Goal: Information Seeking & Learning: Learn about a topic

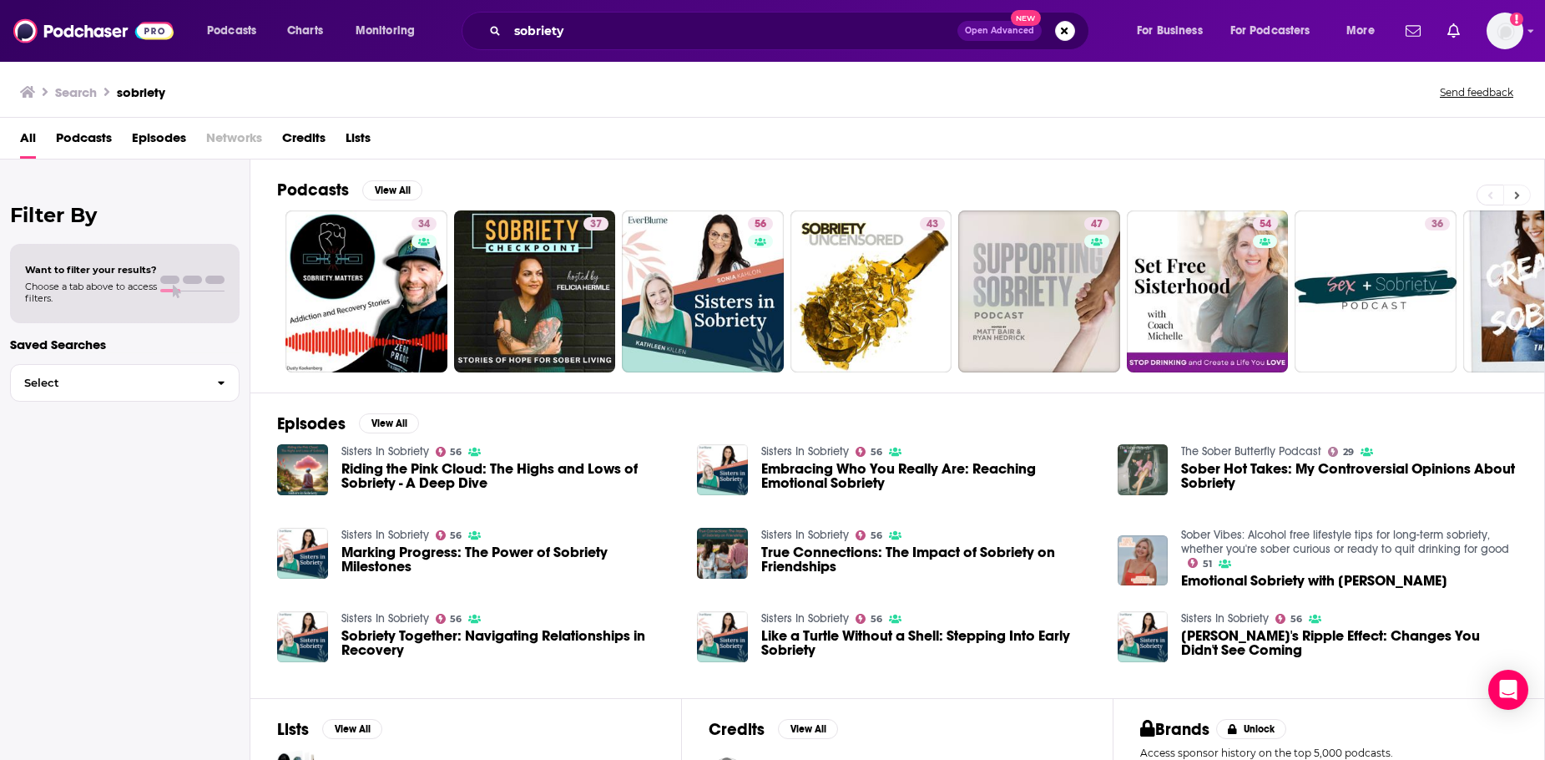
click at [1524, 200] on button at bounding box center [1517, 194] width 28 height 21
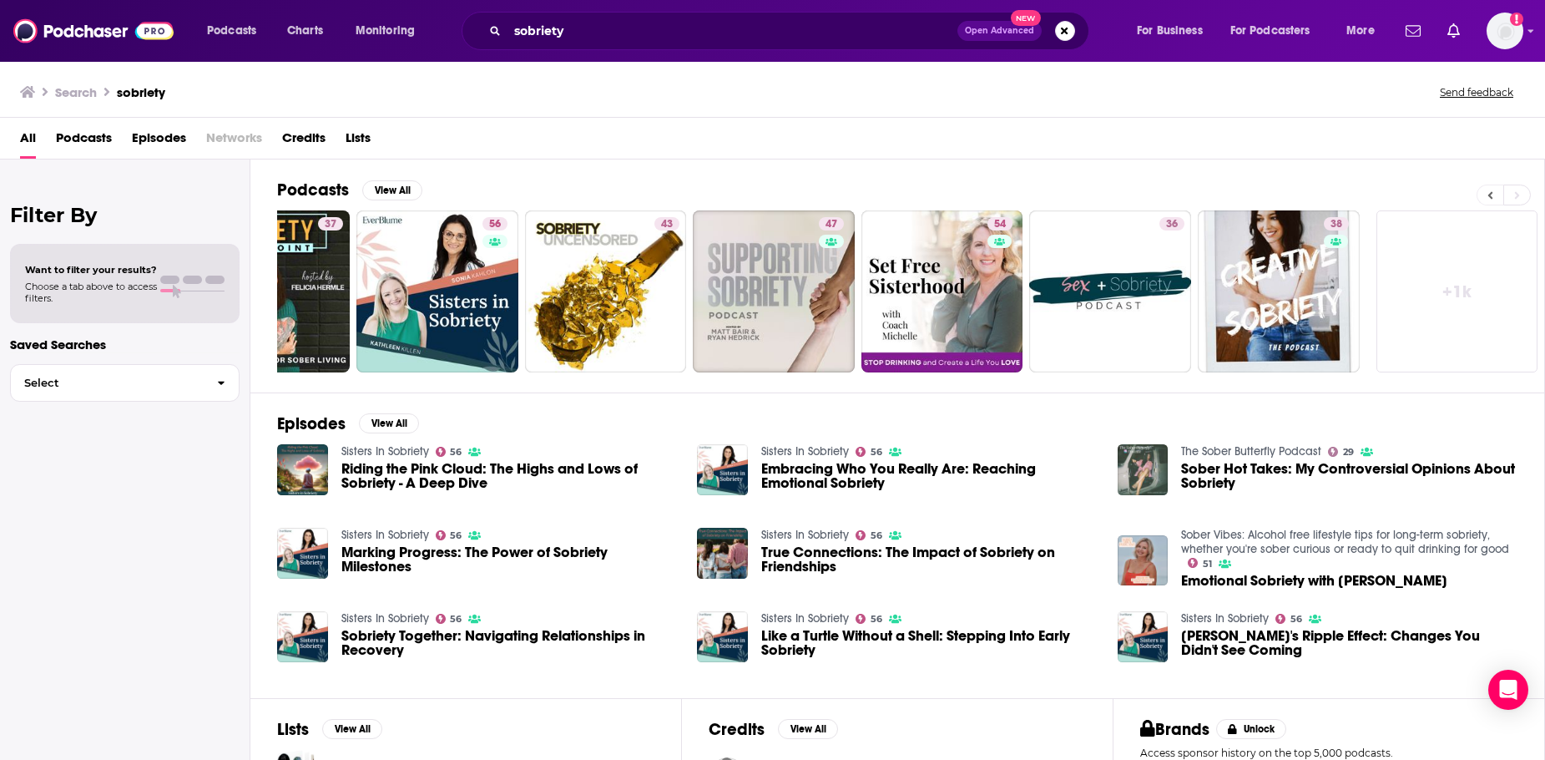
click at [1483, 195] on button at bounding box center [1490, 194] width 27 height 21
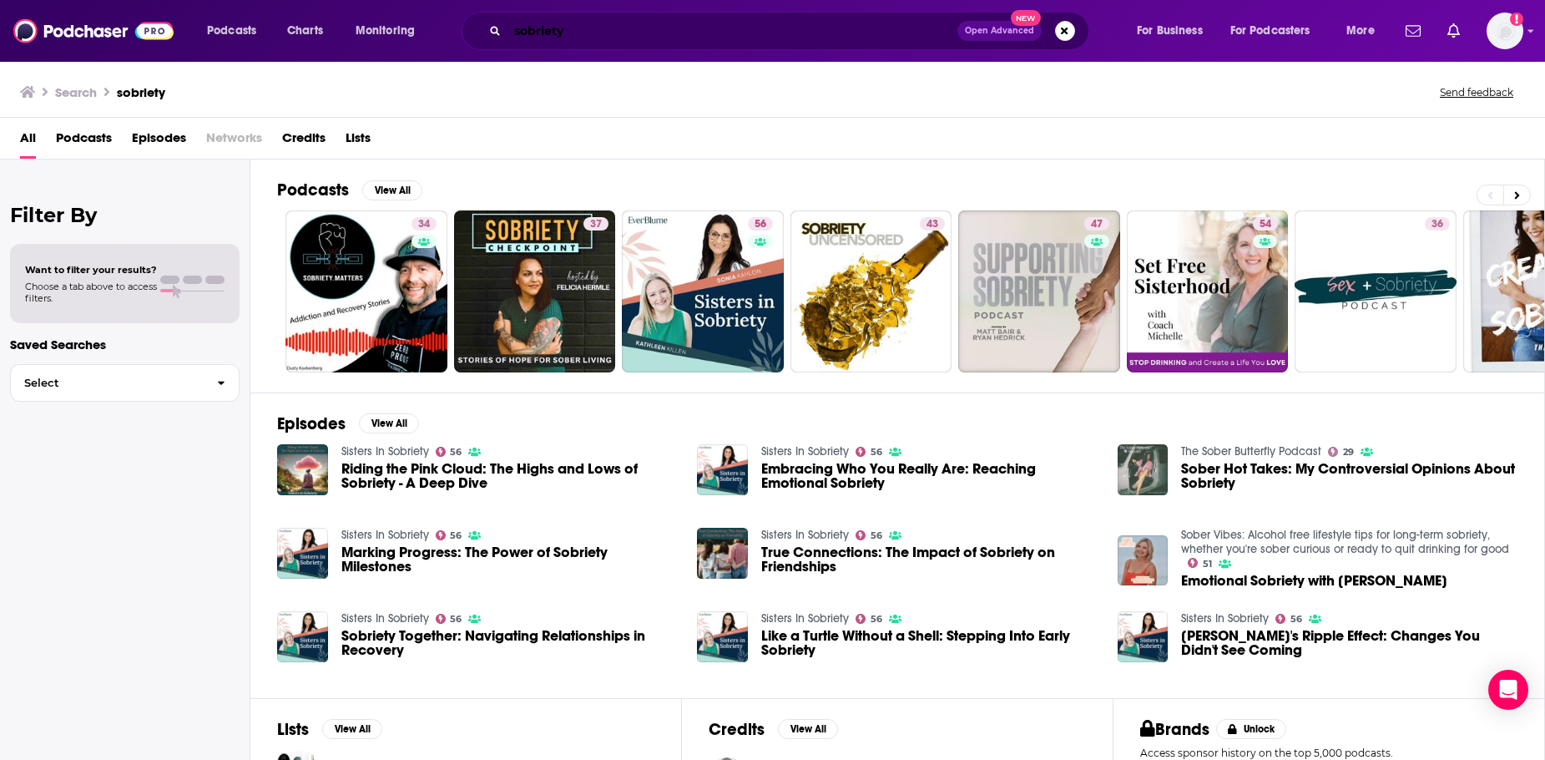
click at [699, 28] on input "sobriety" at bounding box center [733, 31] width 450 height 27
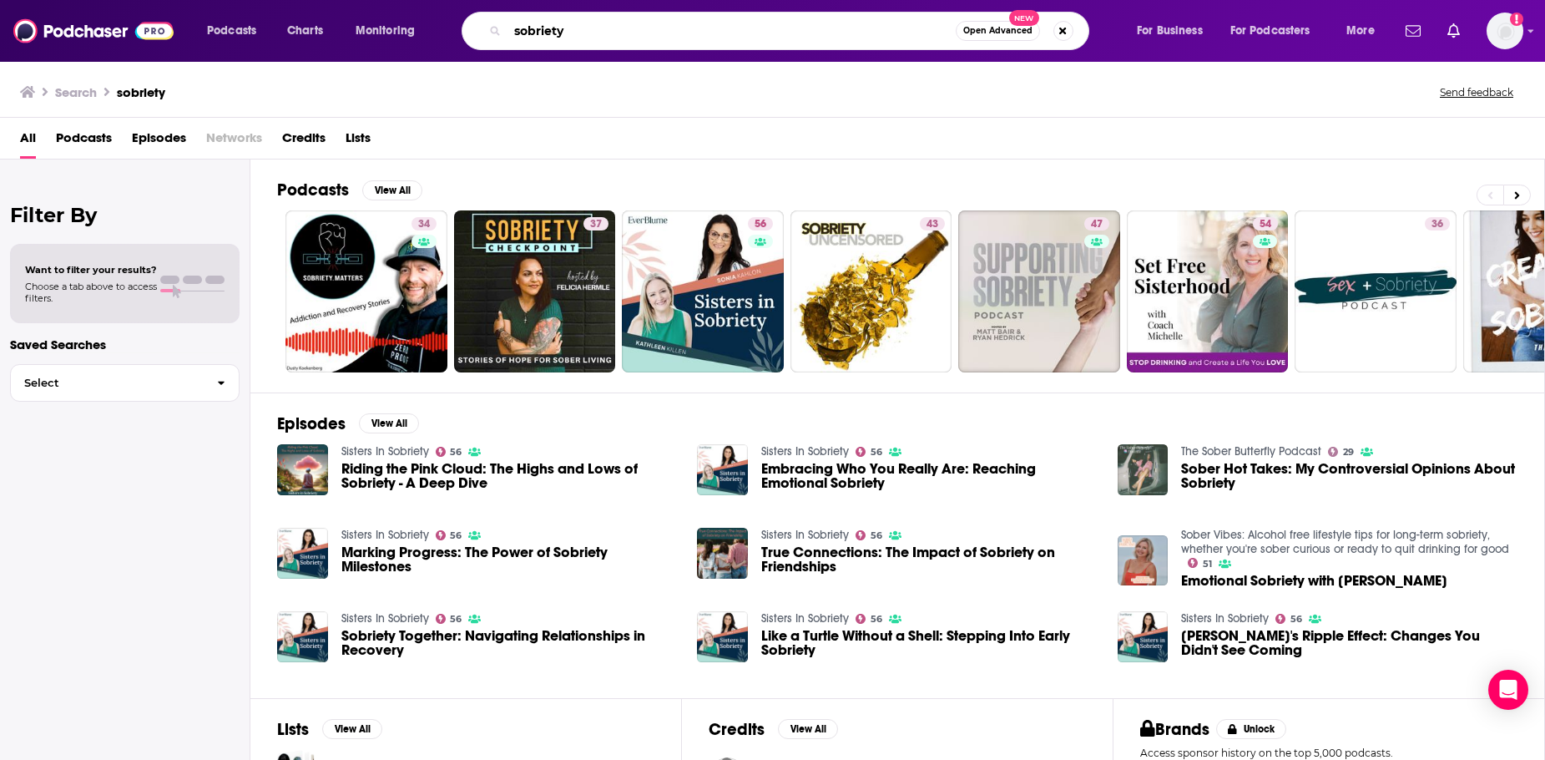
click at [699, 28] on input "sobriety" at bounding box center [732, 31] width 448 height 27
paste input "Recovery Elevator"
type input "Recovery Elevator"
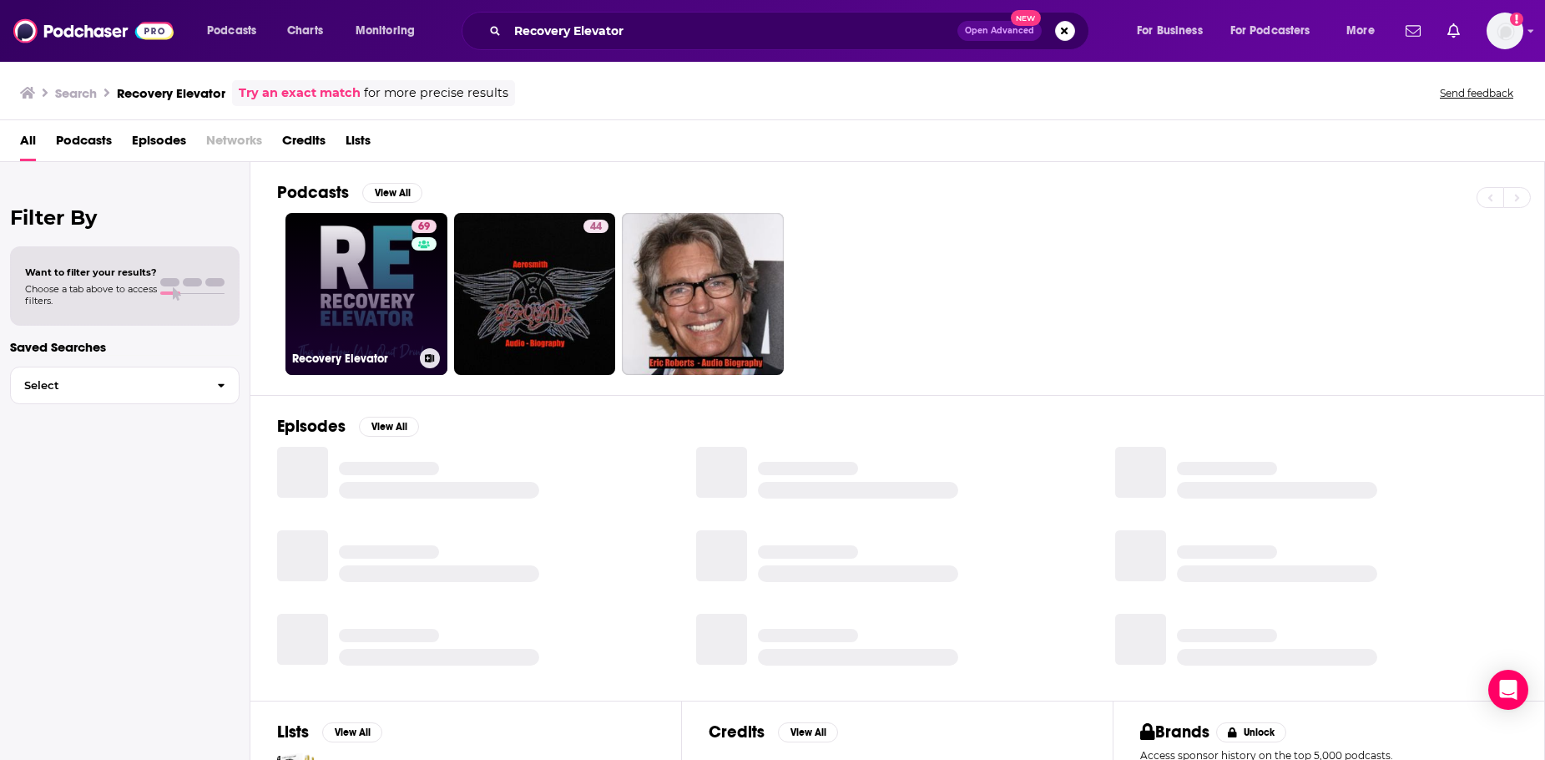
click at [350, 282] on link "69 Recovery Elevator" at bounding box center [367, 294] width 162 height 162
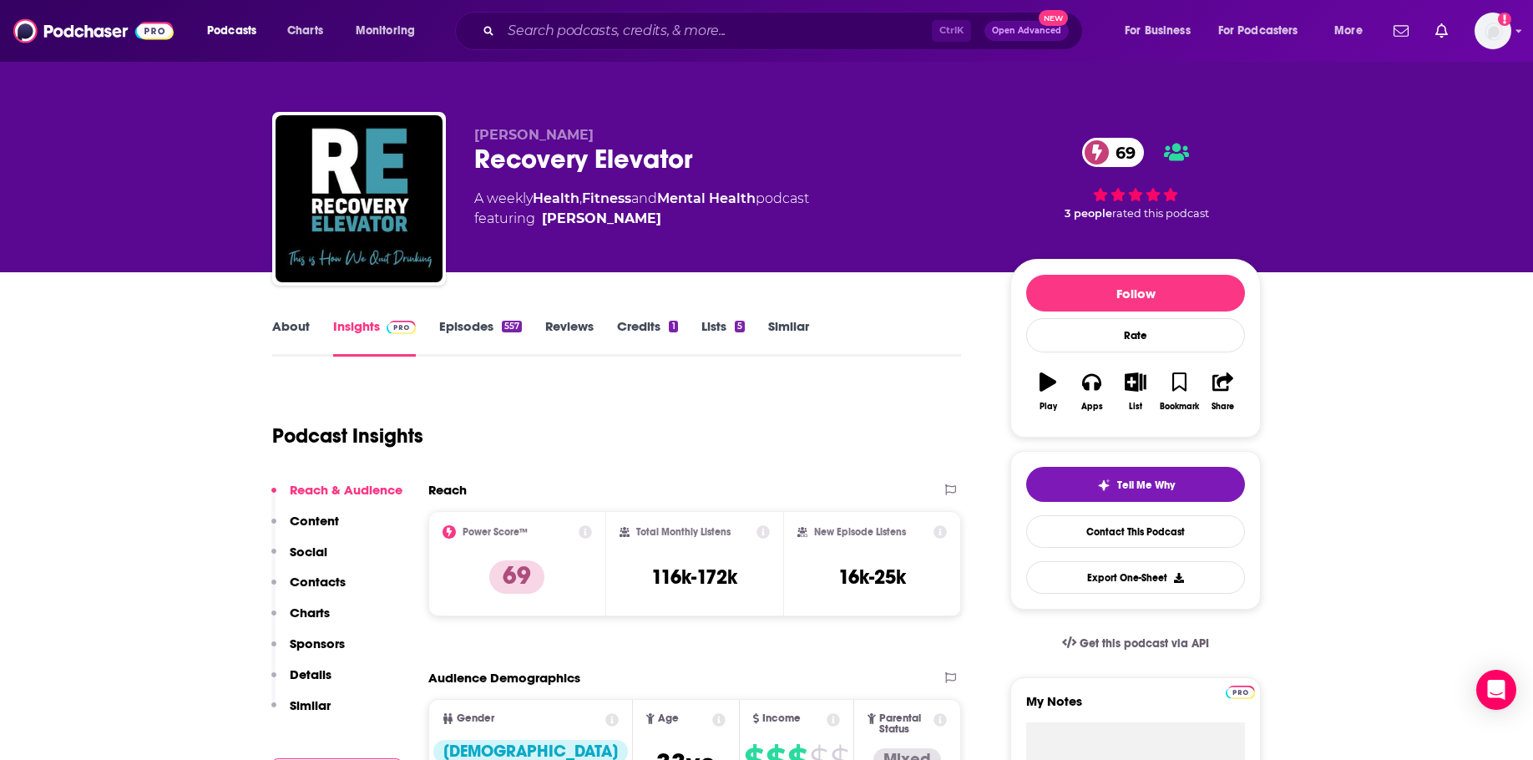
drag, startPoint x: 575, startPoint y: 130, endPoint x: 472, endPoint y: 134, distance: 103.6
click at [472, 134] on div "Paul Churchill Recovery Elevator 69 A weekly Health , Fitness and Mental Health…" at bounding box center [766, 202] width 988 height 180
copy span "Paul Churchill"
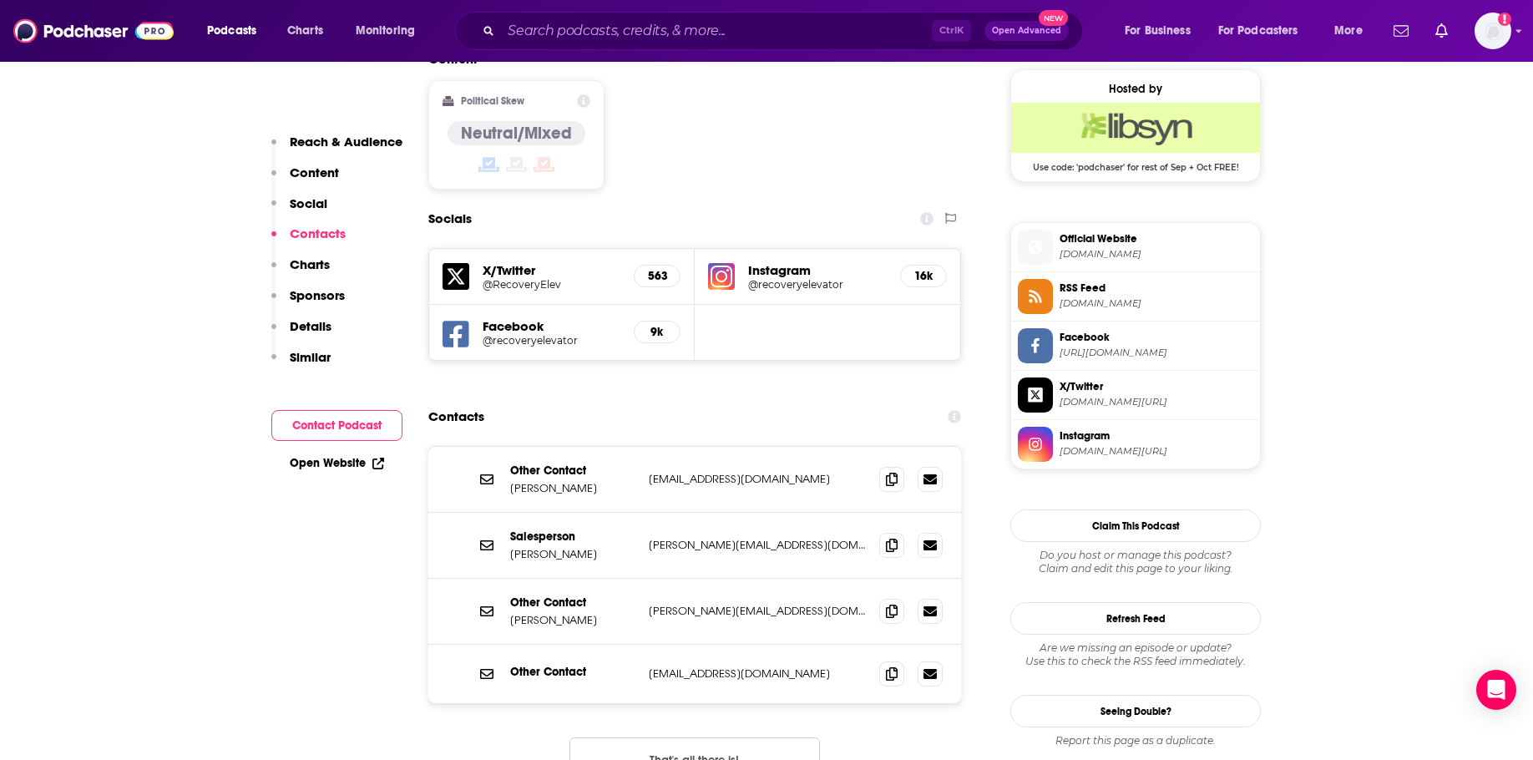
scroll to position [1419, 0]
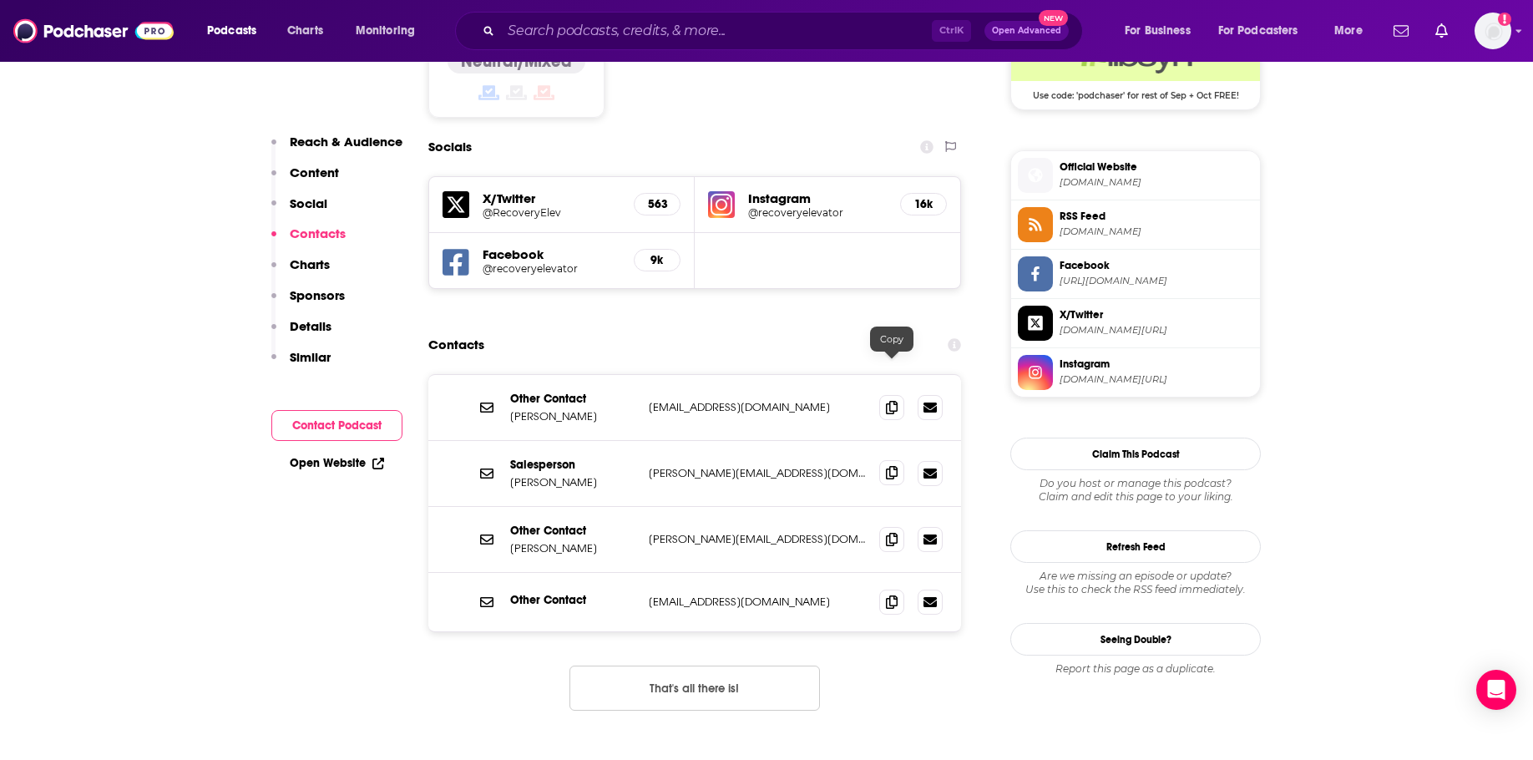
click at [882, 460] on span at bounding box center [891, 472] width 25 height 25
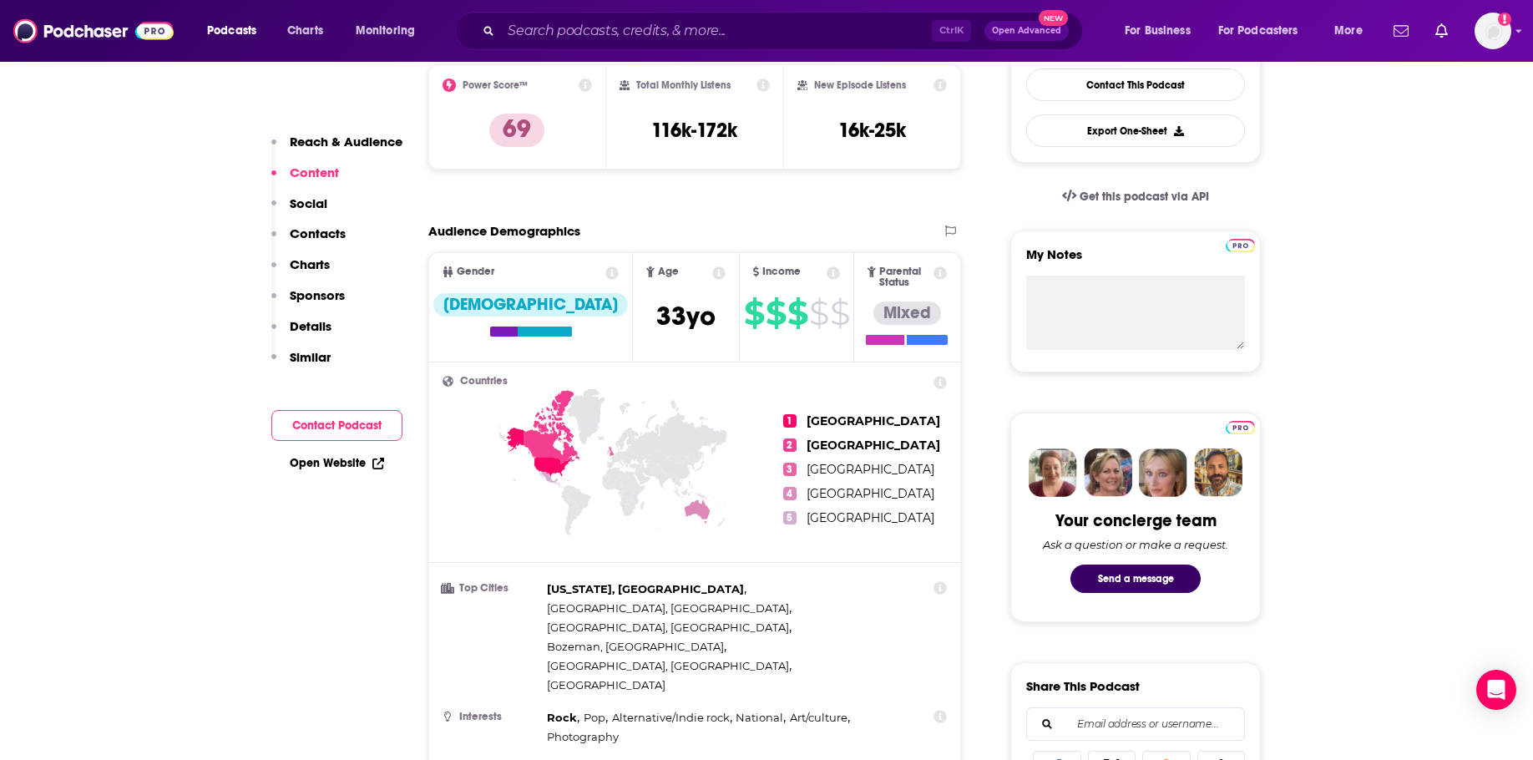
scroll to position [417, 0]
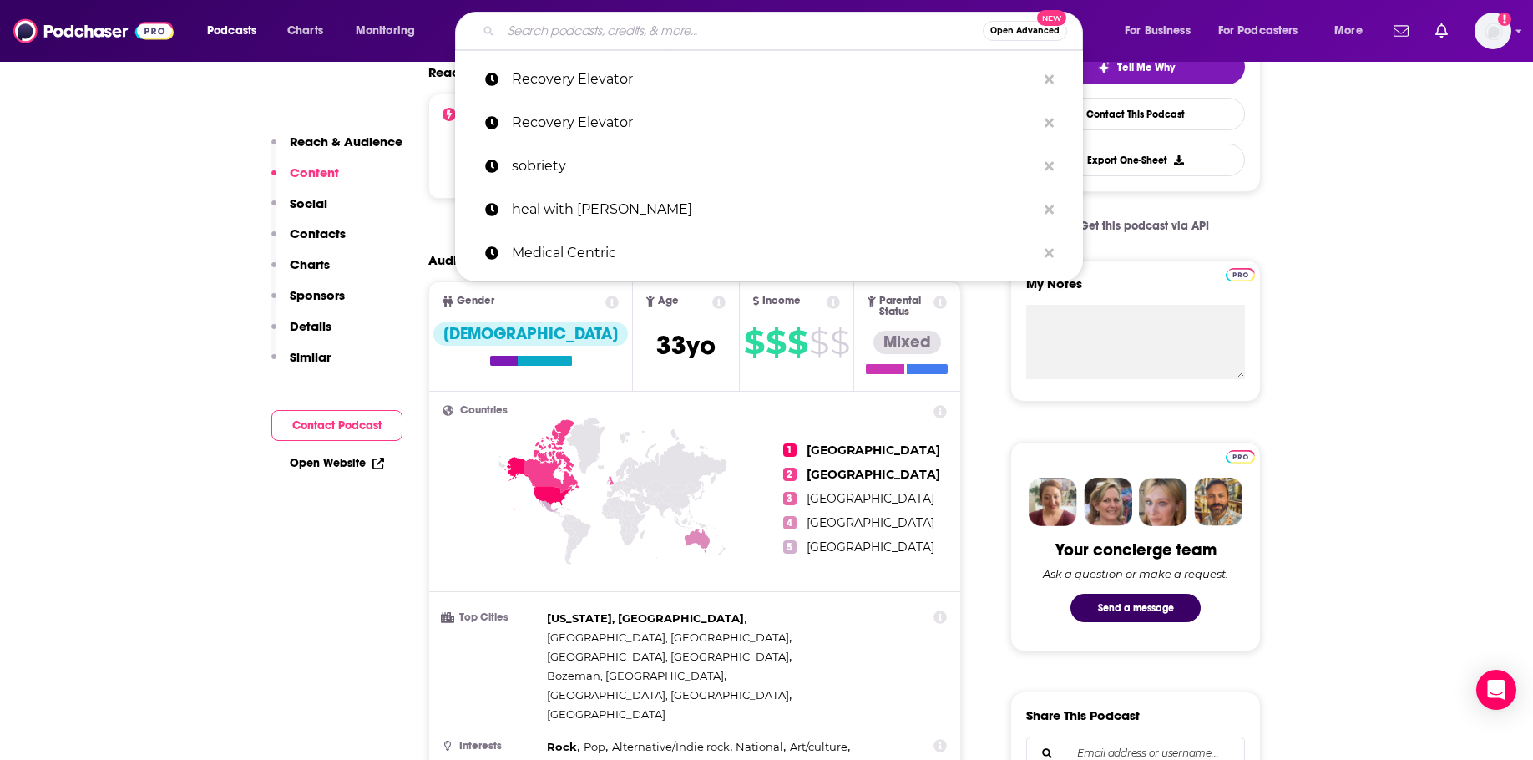
click at [634, 38] on input "Search podcasts, credits, & more..." at bounding box center [742, 31] width 482 height 27
paste input "This Naked Mind"
type input "This Naked Mind"
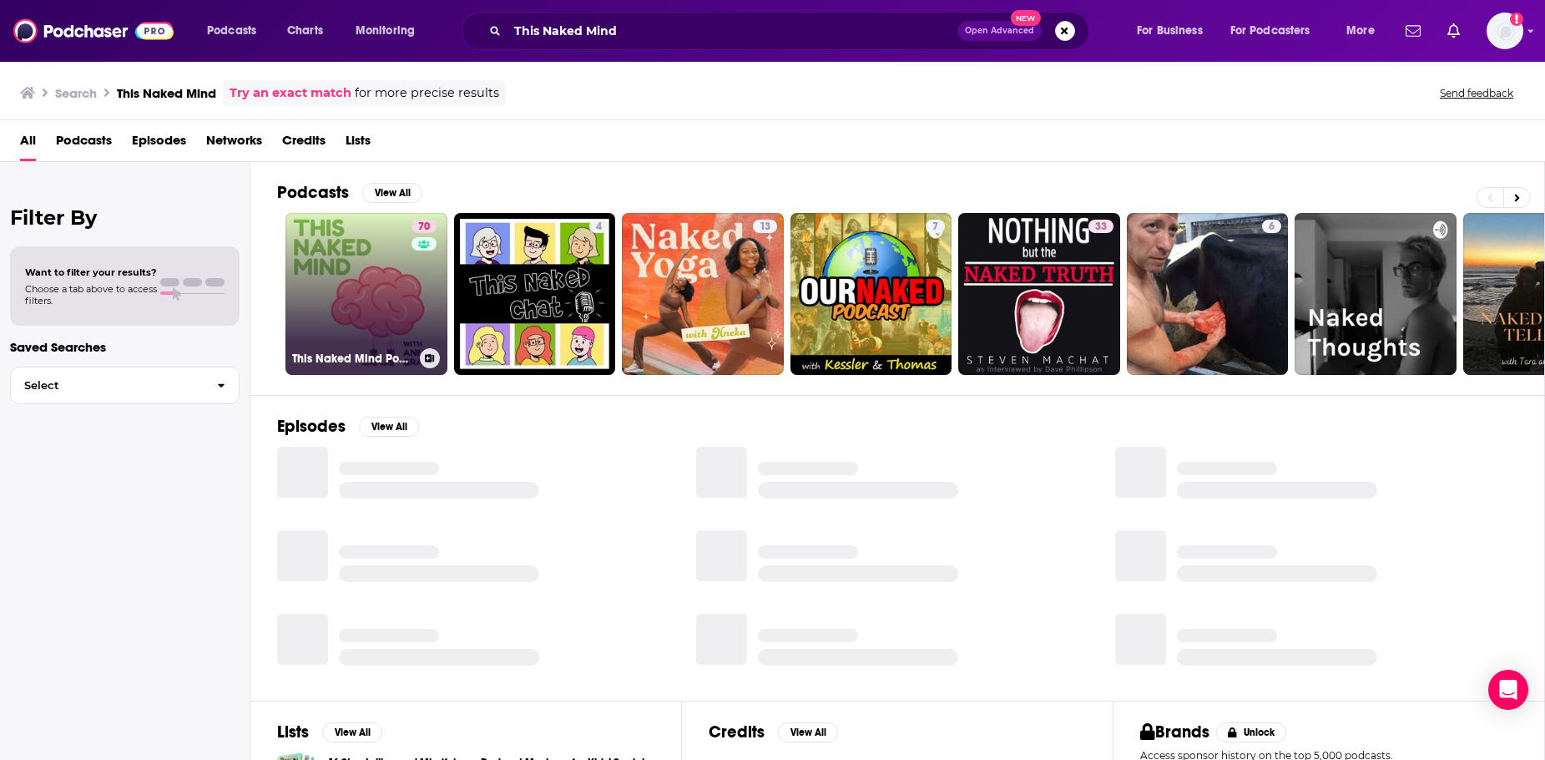
click at [368, 297] on link "70 This Naked Mind Podcast" at bounding box center [367, 294] width 162 height 162
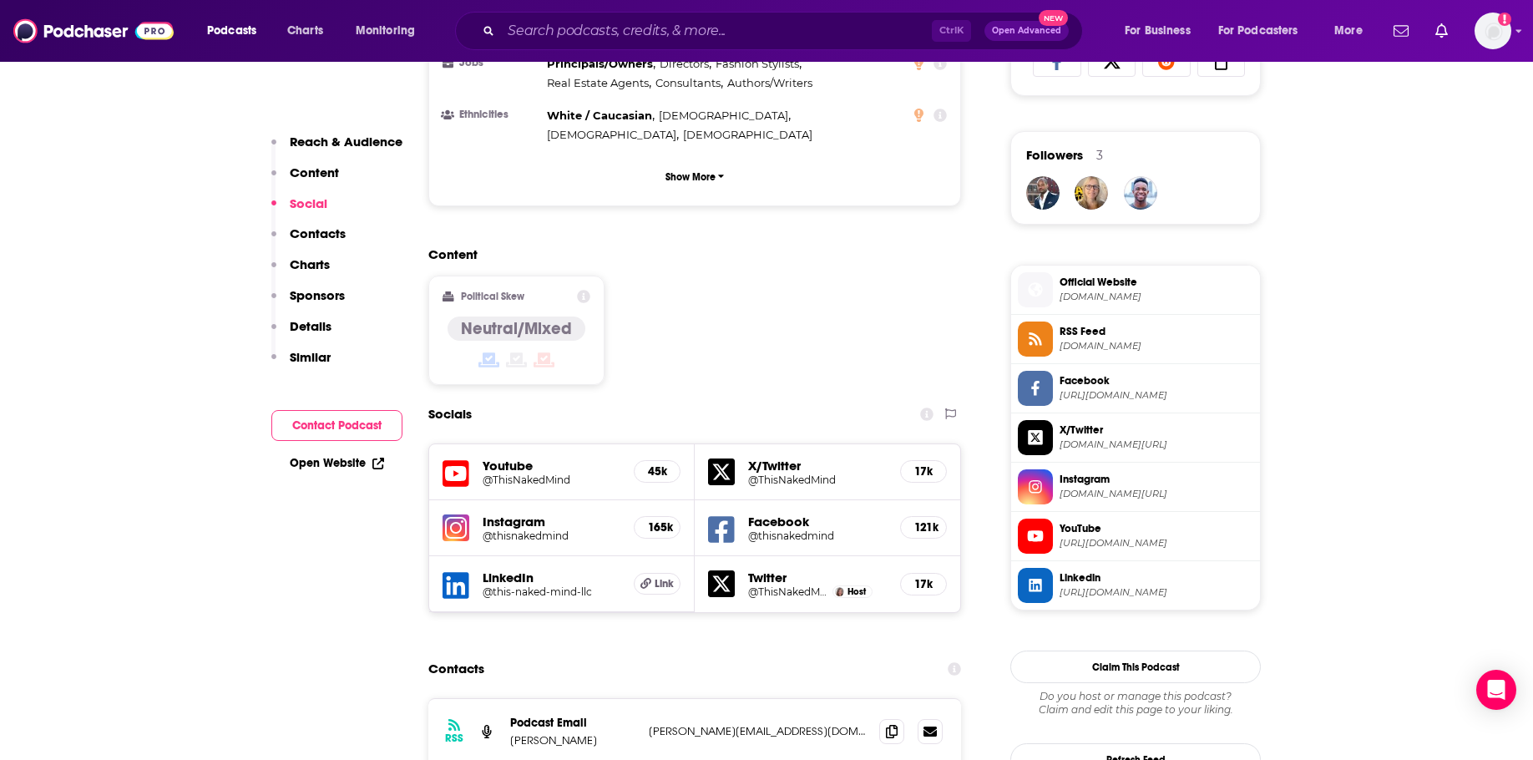
scroll to position [1252, 0]
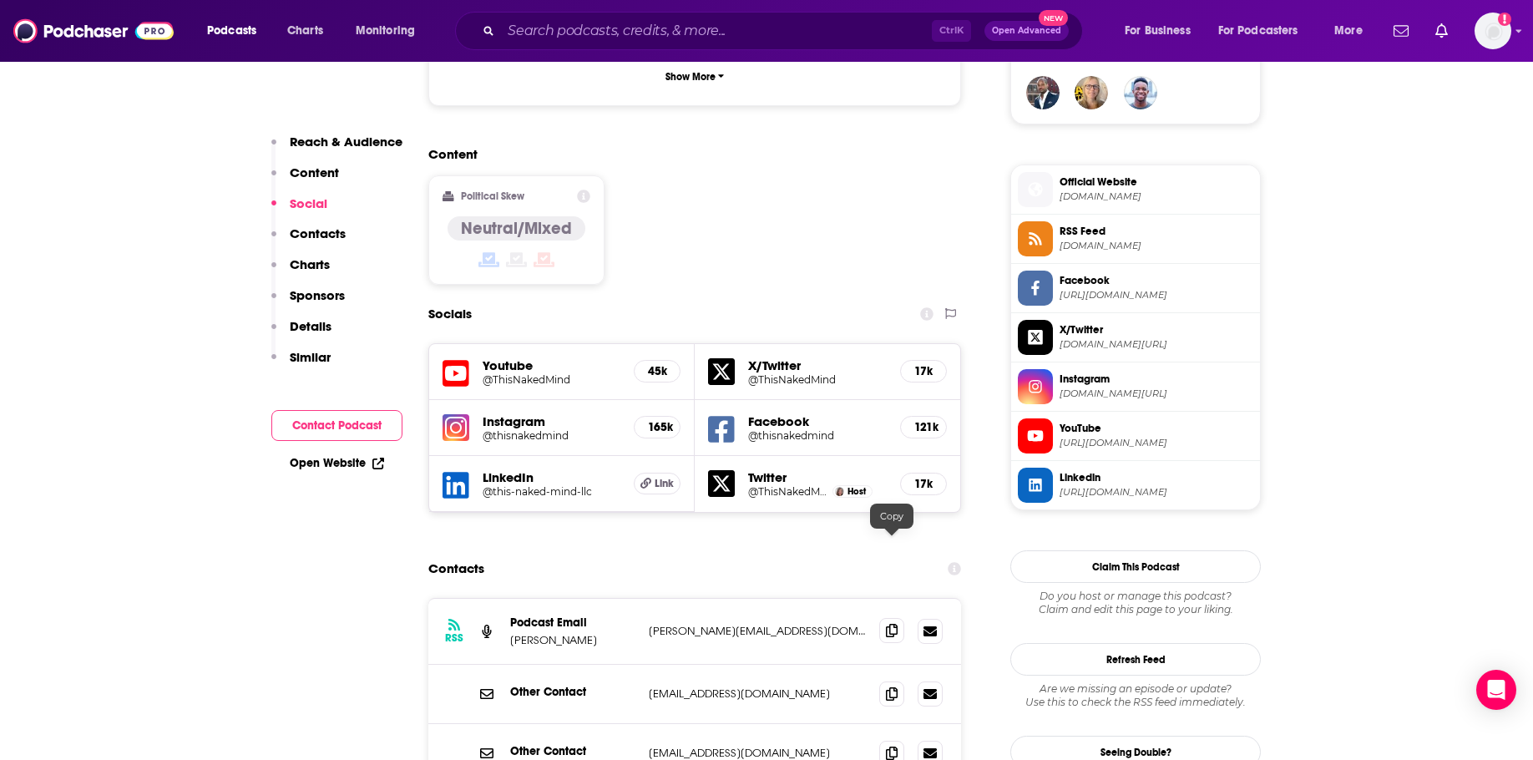
click at [886, 624] on icon at bounding box center [892, 630] width 12 height 13
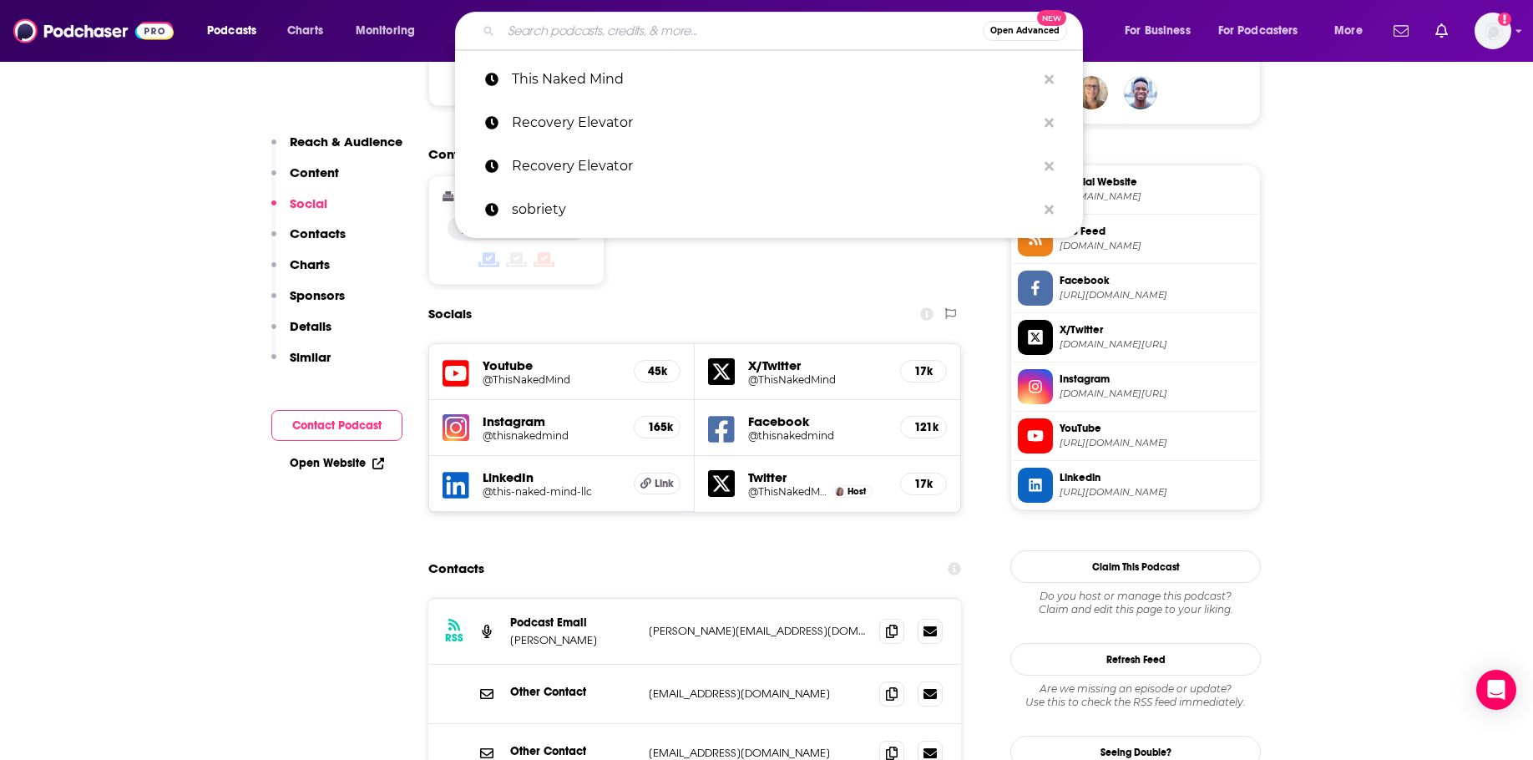
click at [604, 31] on input "Search podcasts, credits, & more..." at bounding box center [742, 31] width 482 height 27
paste input "Take a Break"
type input "Take a Break"
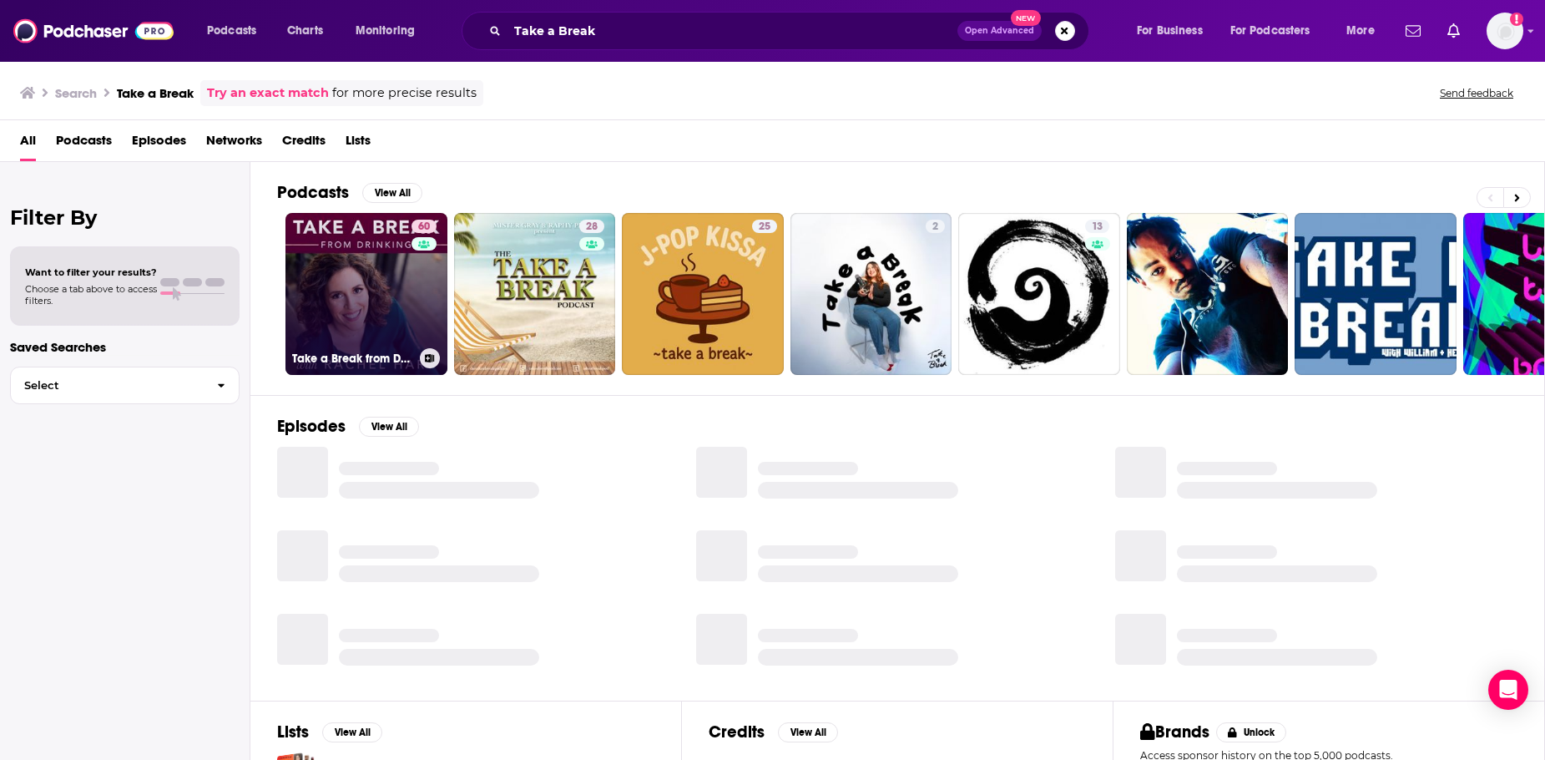
click at [364, 307] on link "60 Take a Break from Drinking" at bounding box center [367, 294] width 162 height 162
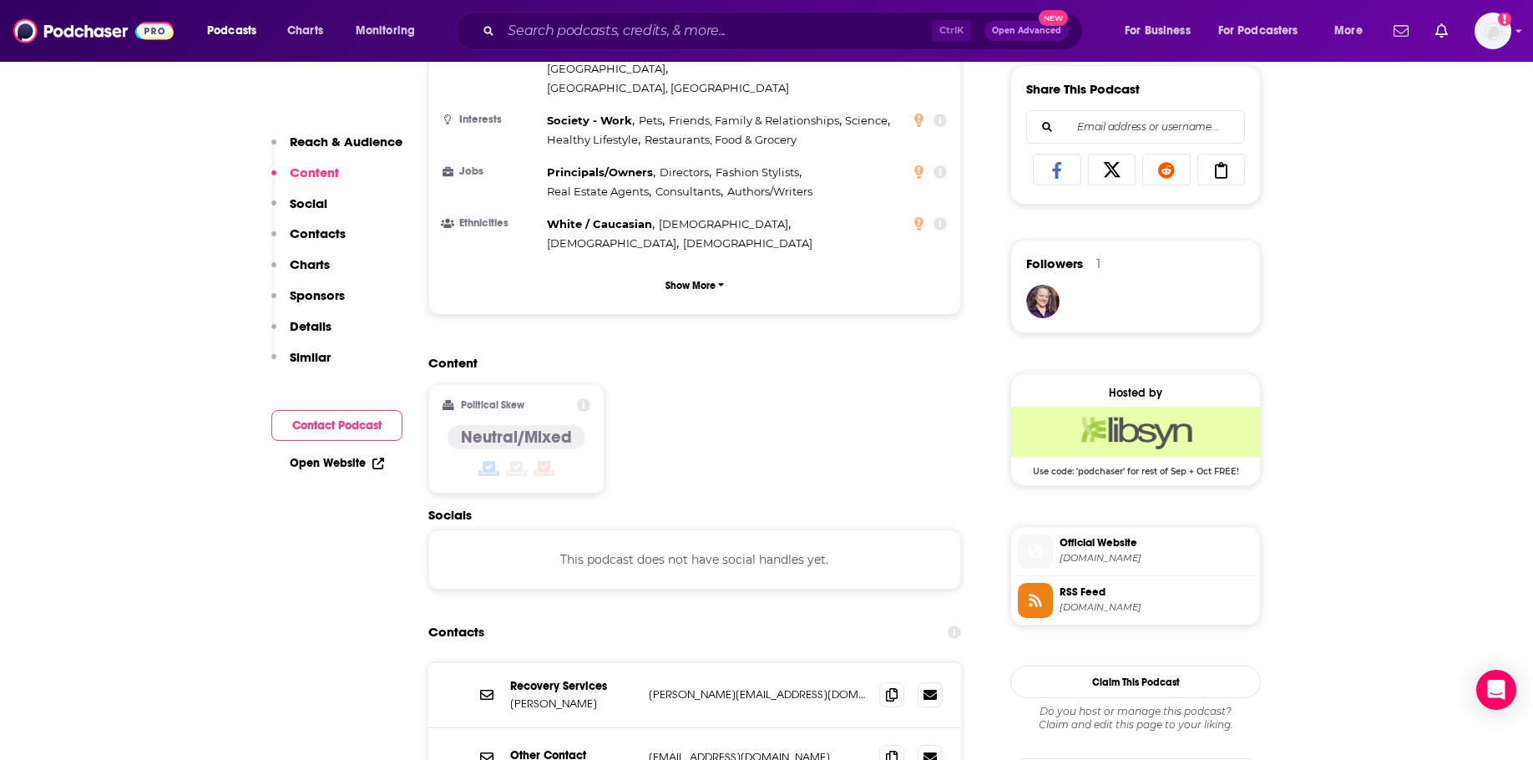
scroll to position [1085, 0]
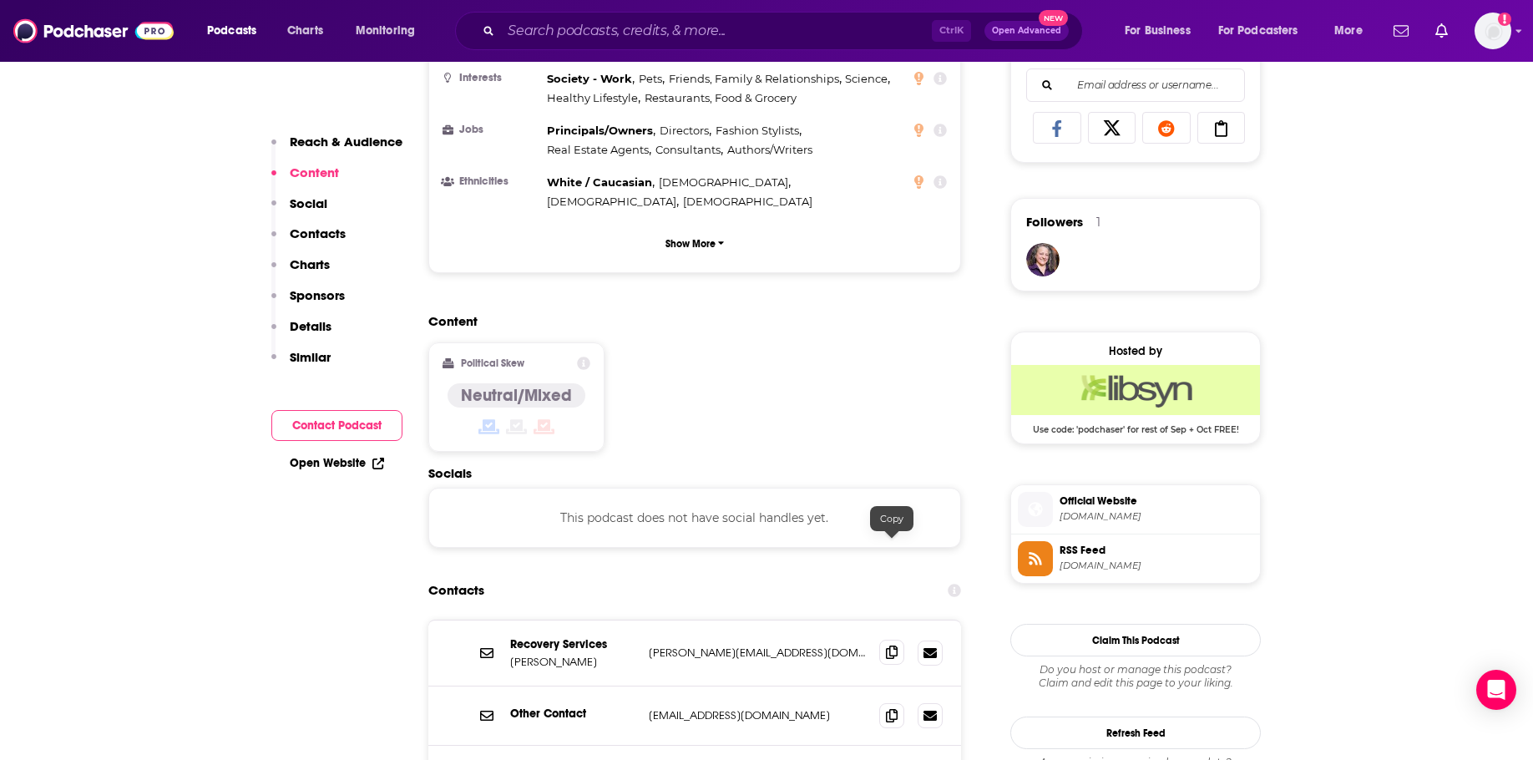
click at [892, 645] on icon at bounding box center [892, 651] width 12 height 13
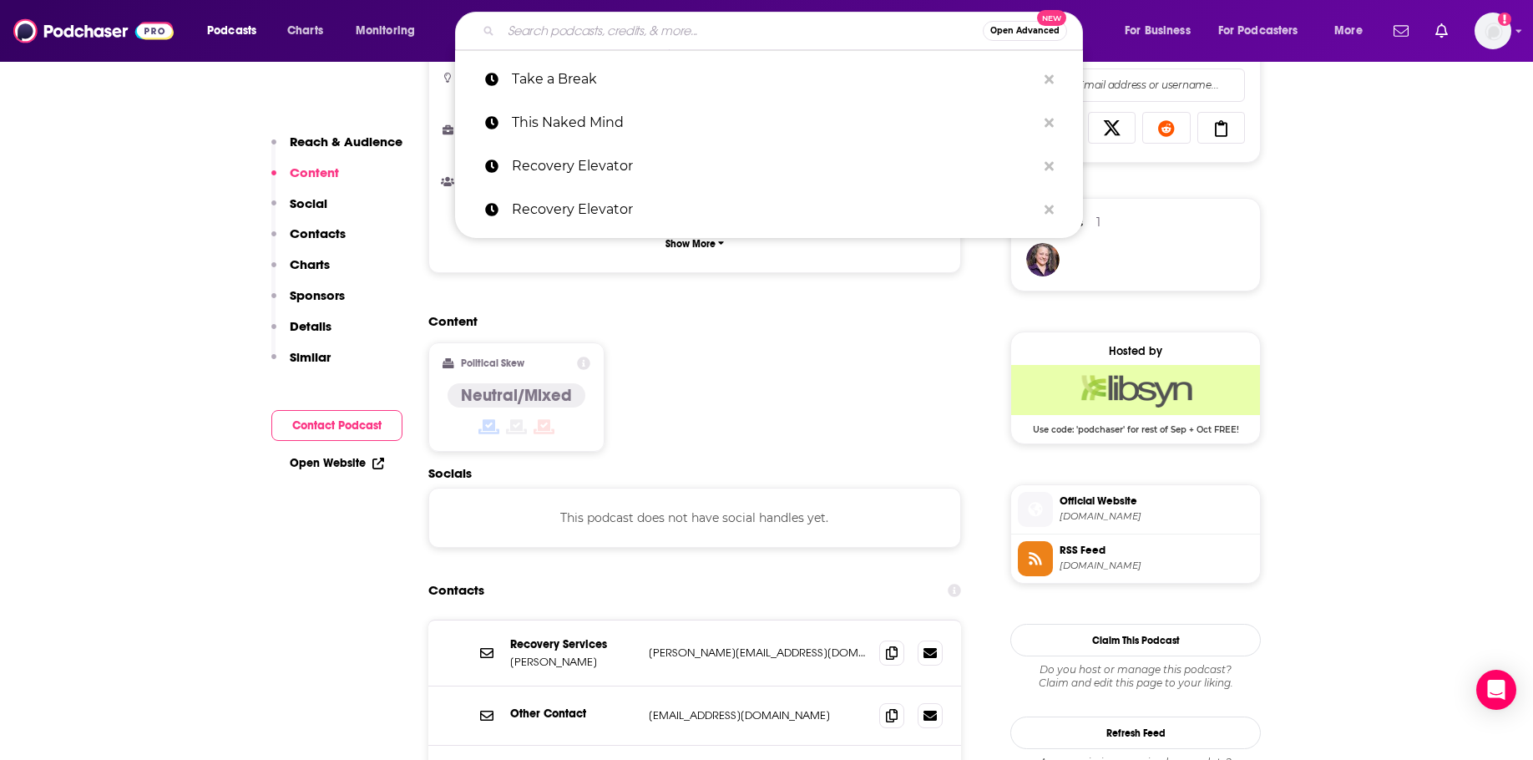
click at [594, 40] on input "Search podcasts, credits, & more..." at bounding box center [742, 31] width 482 height 27
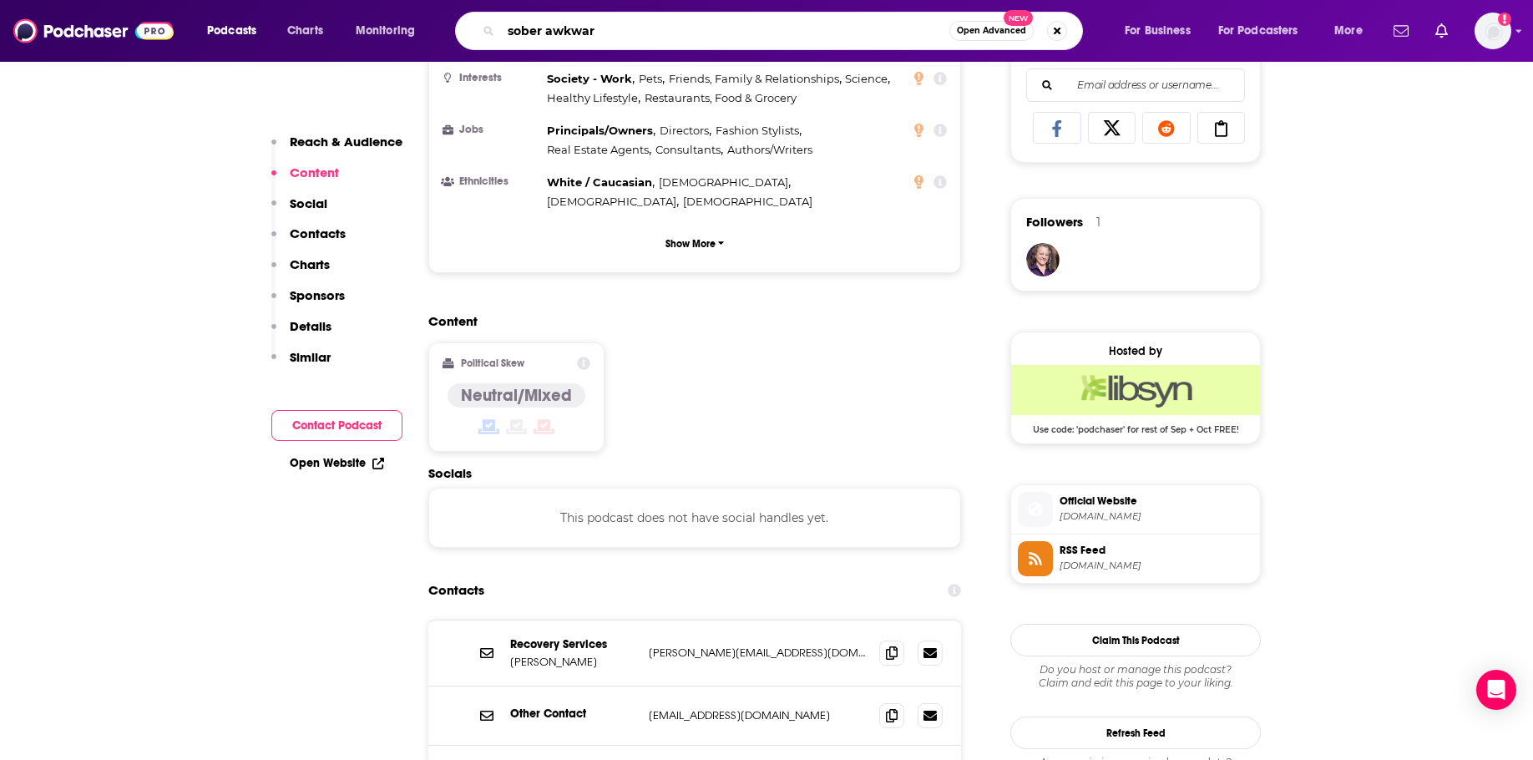
type input "sober awkward"
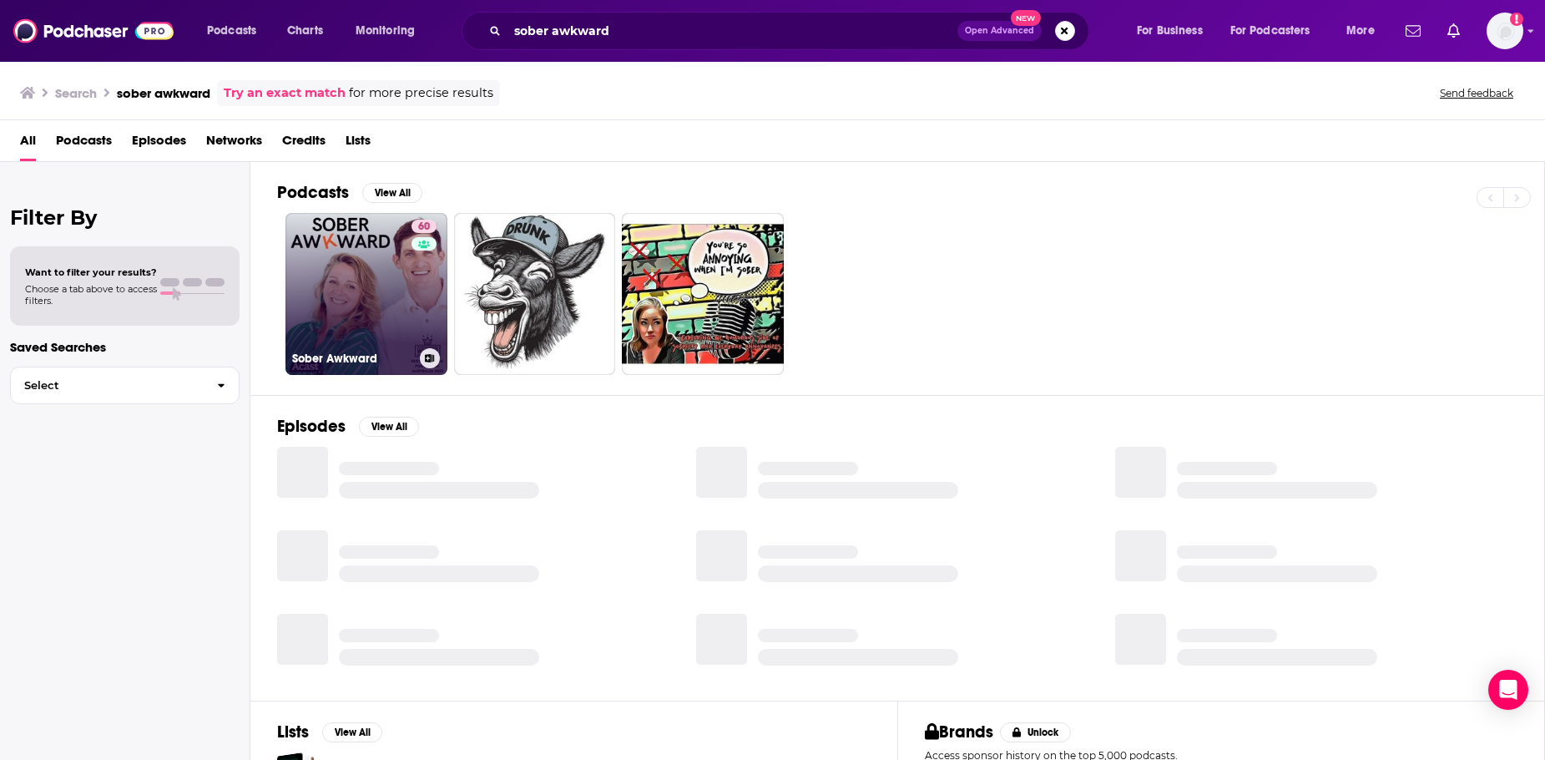
click at [387, 289] on link "60 Sober Awkward" at bounding box center [367, 294] width 162 height 162
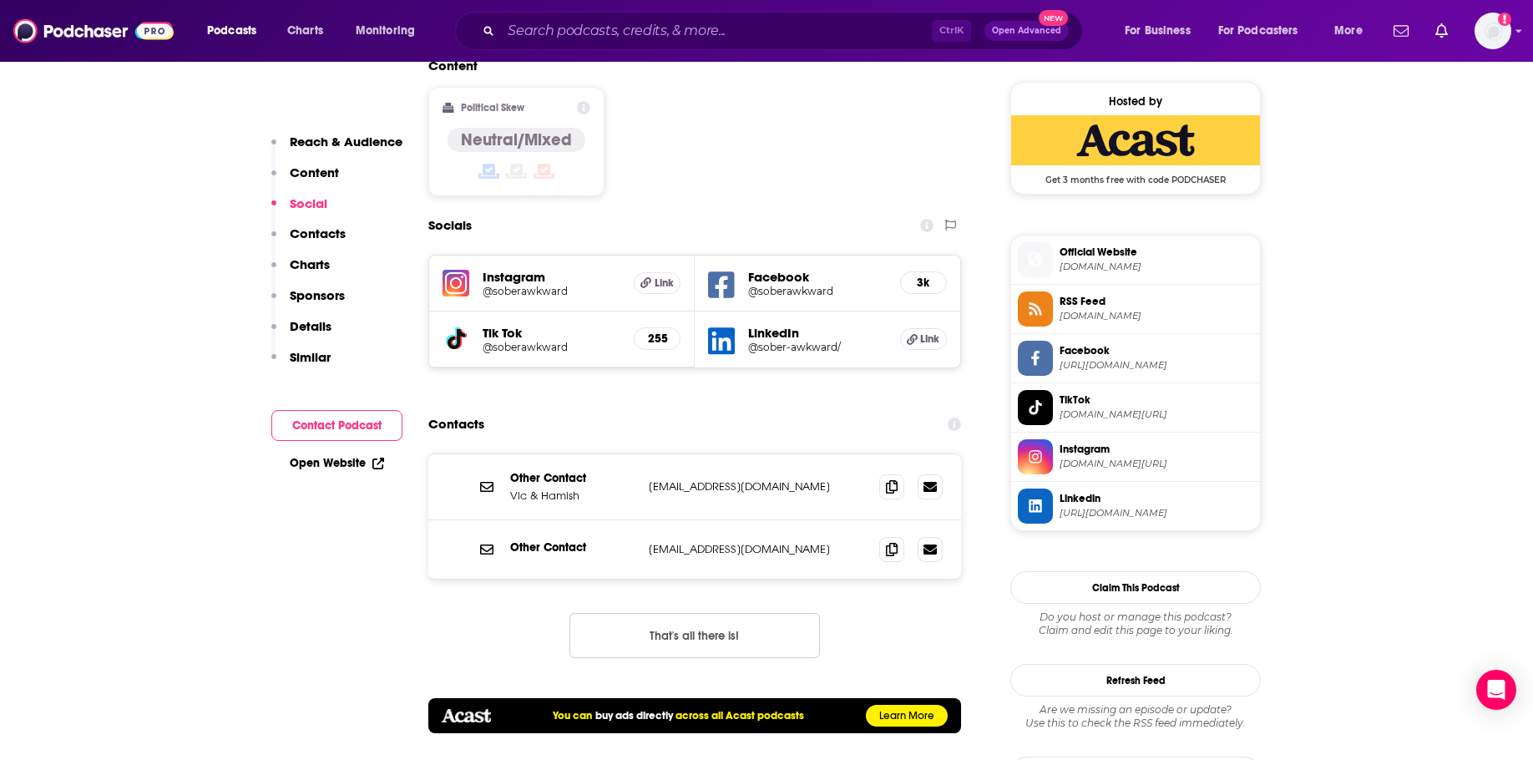
scroll to position [1336, 0]
click at [899, 473] on span at bounding box center [891, 485] width 25 height 25
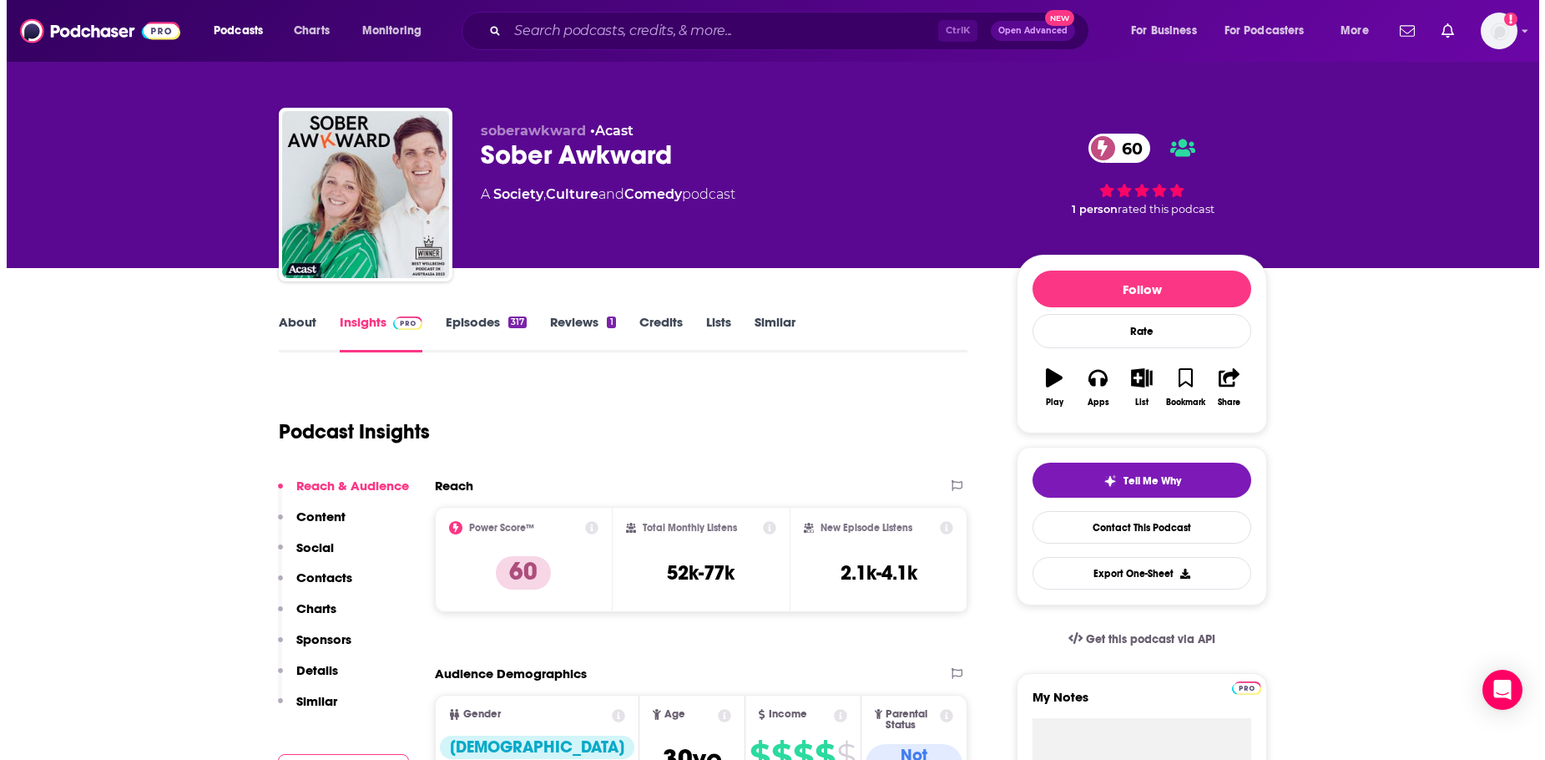
scroll to position [0, 0]
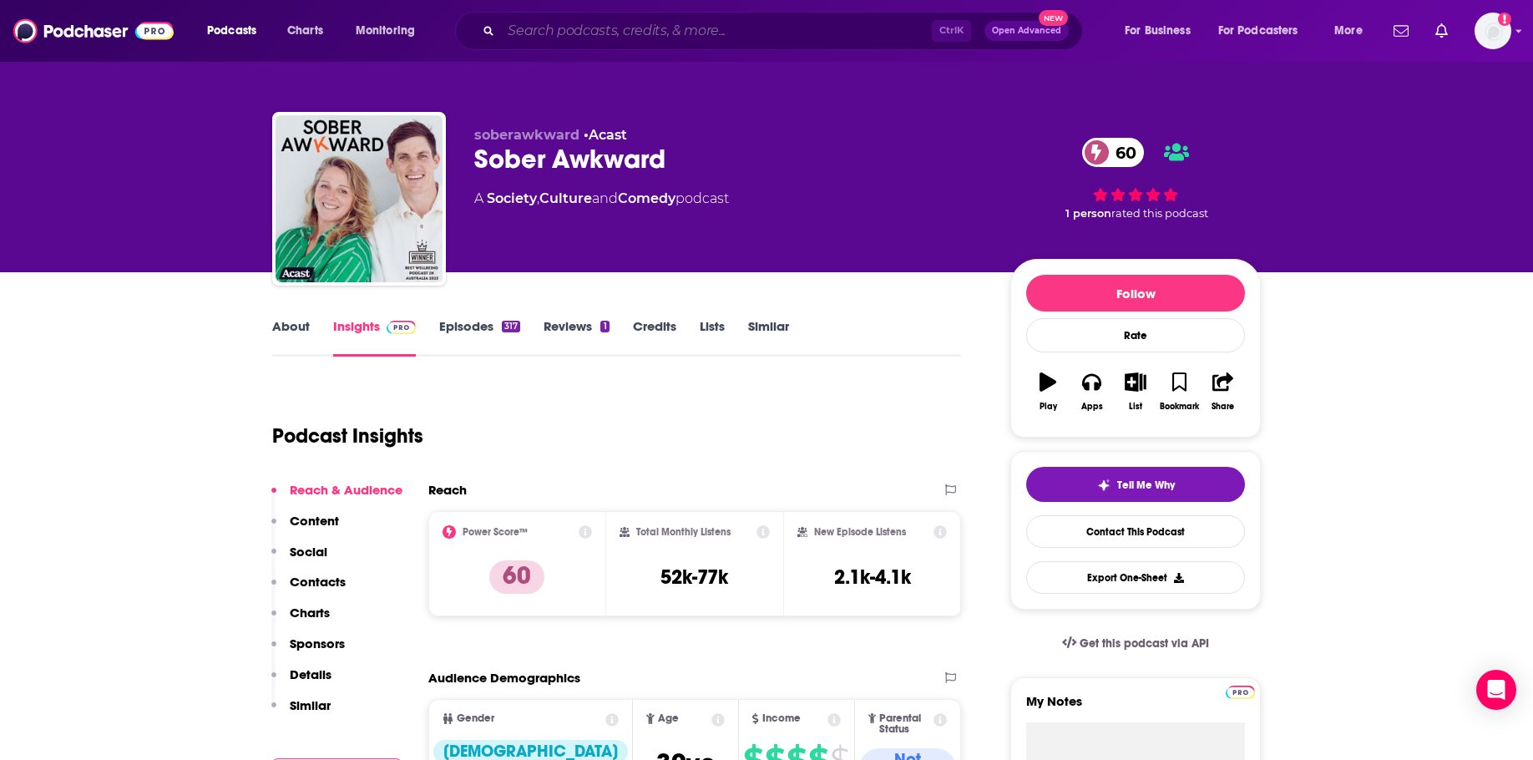
click at [642, 26] on input "Search podcasts, credits, & more..." at bounding box center [716, 31] width 431 height 27
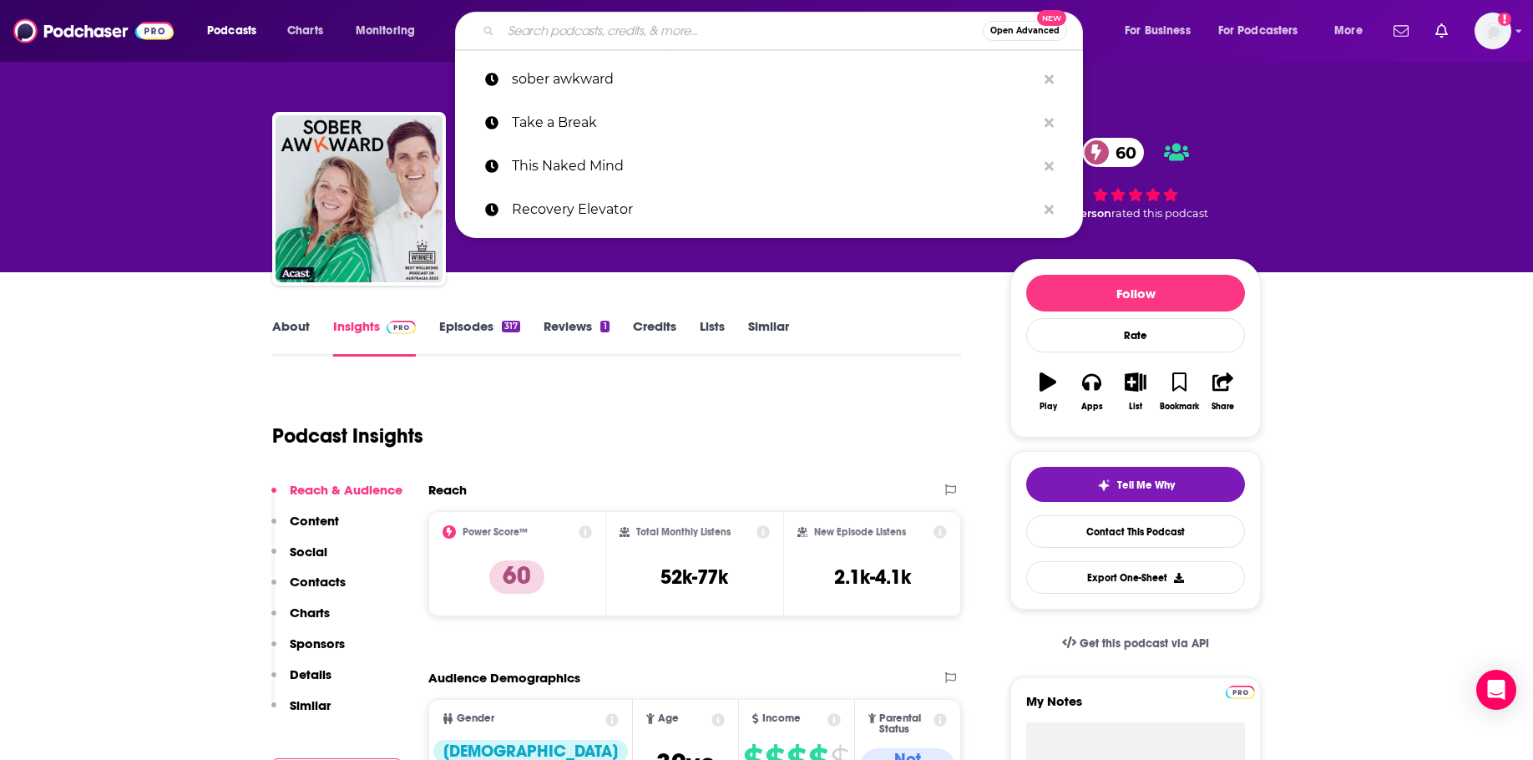
paste input "Recovery Happy Hour"
type input "Recovery Happy Hour"
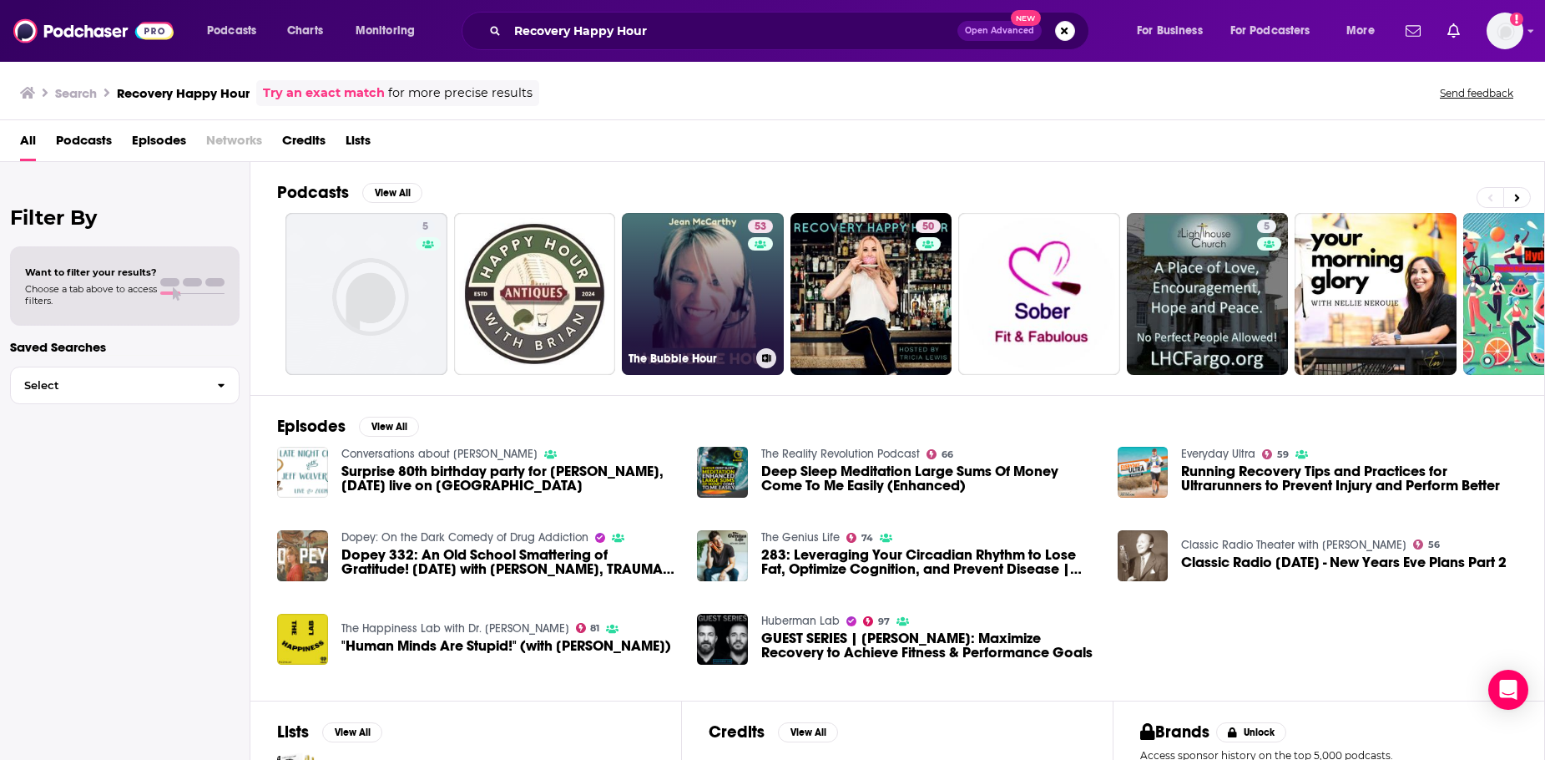
click at [693, 283] on link "53 The Bubble Hour" at bounding box center [703, 294] width 162 height 162
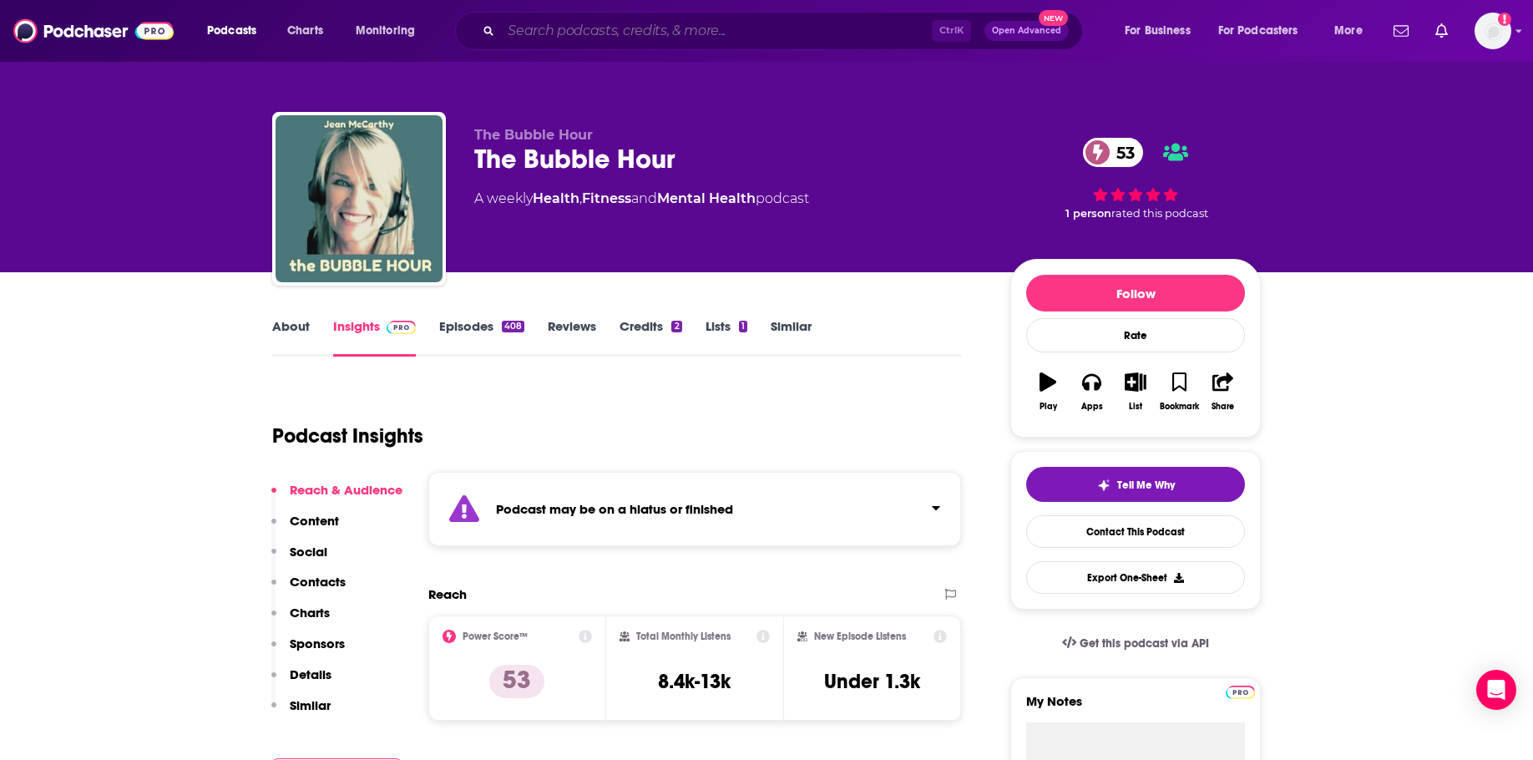
click at [548, 28] on input "Search podcasts, credits, & more..." at bounding box center [716, 31] width 431 height 27
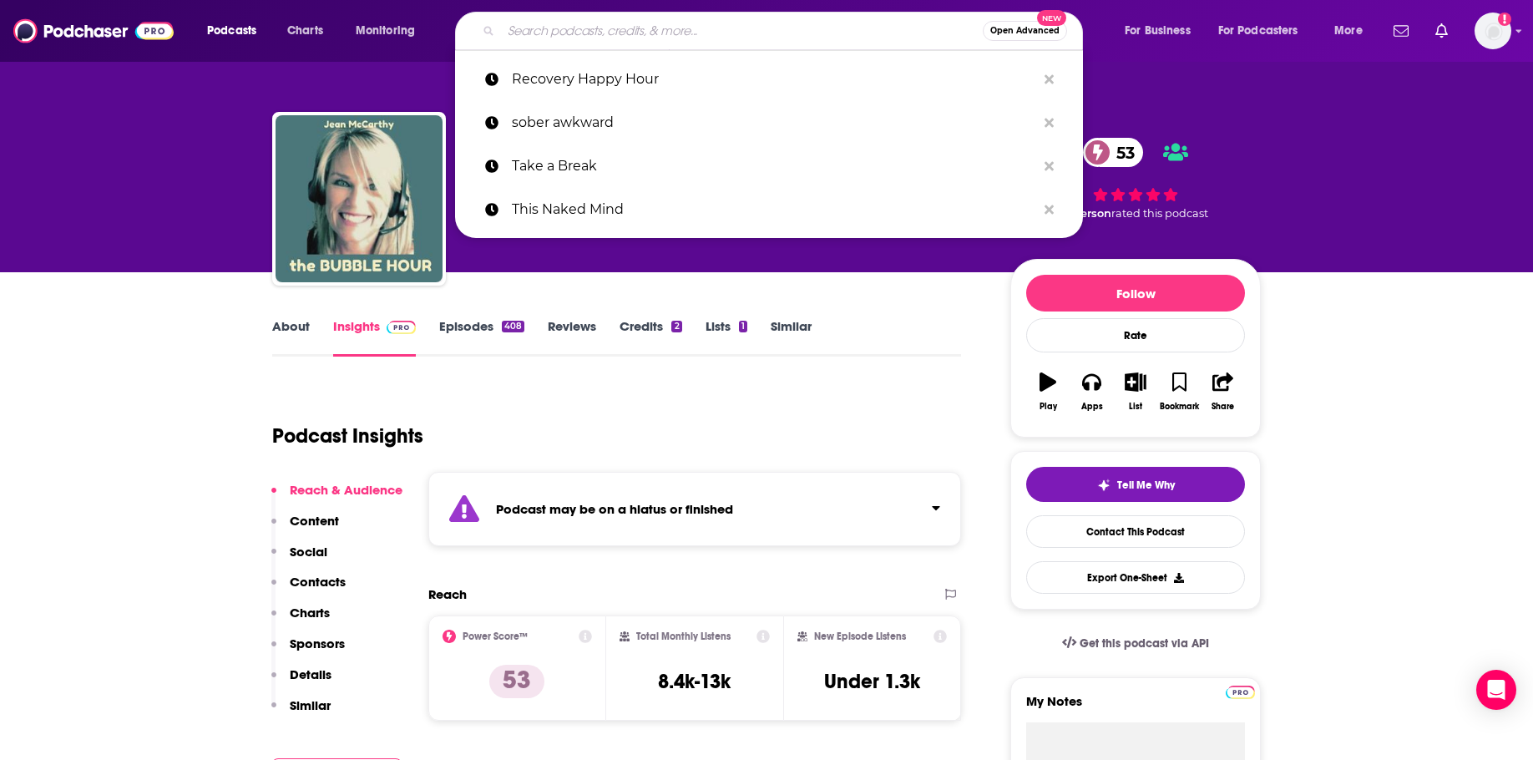
paste input "Addiction Unlimited"
type input "Addiction Unlimited"
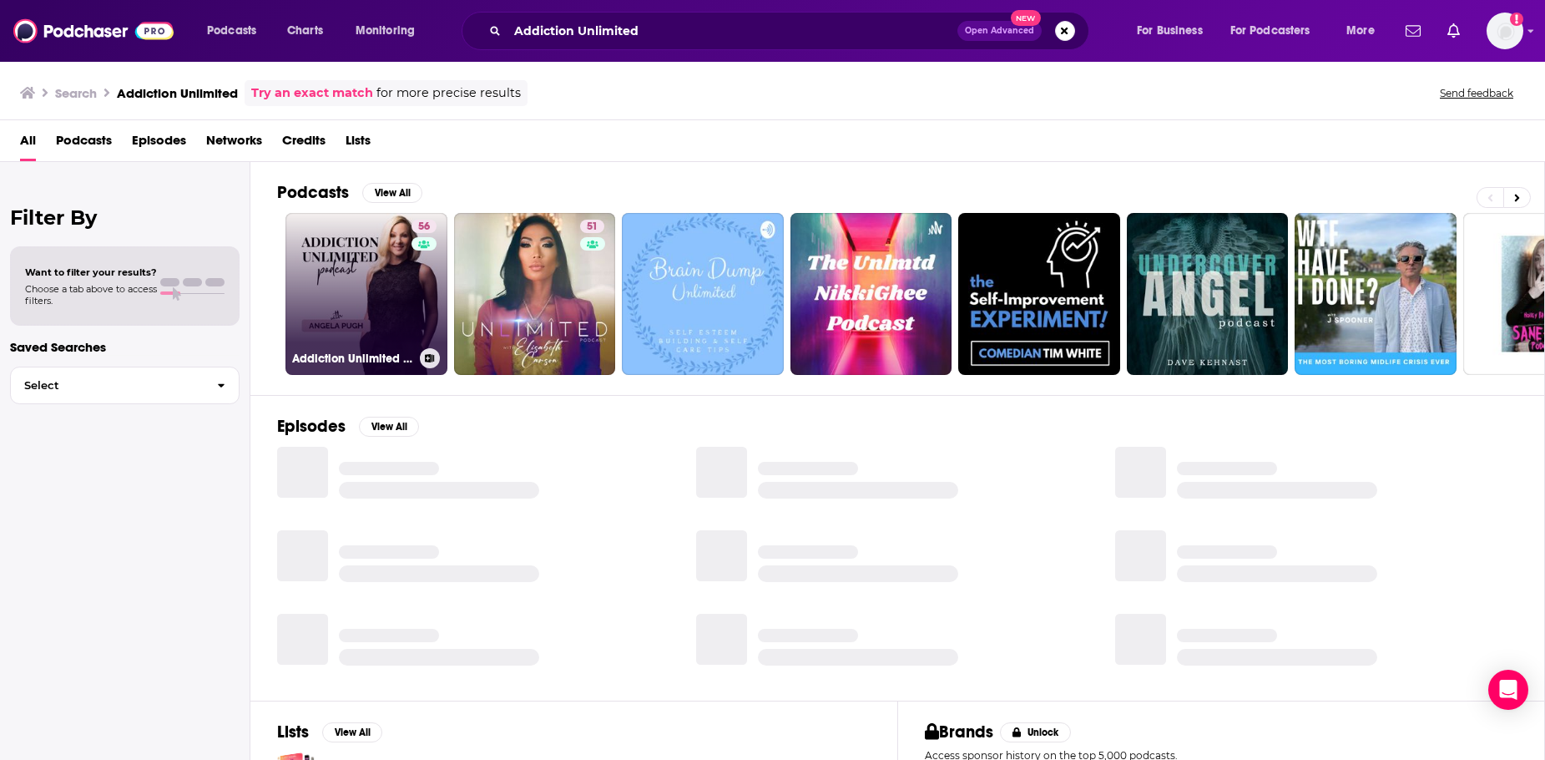
click at [382, 286] on link "56 Addiction Unlimited Podcast" at bounding box center [367, 294] width 162 height 162
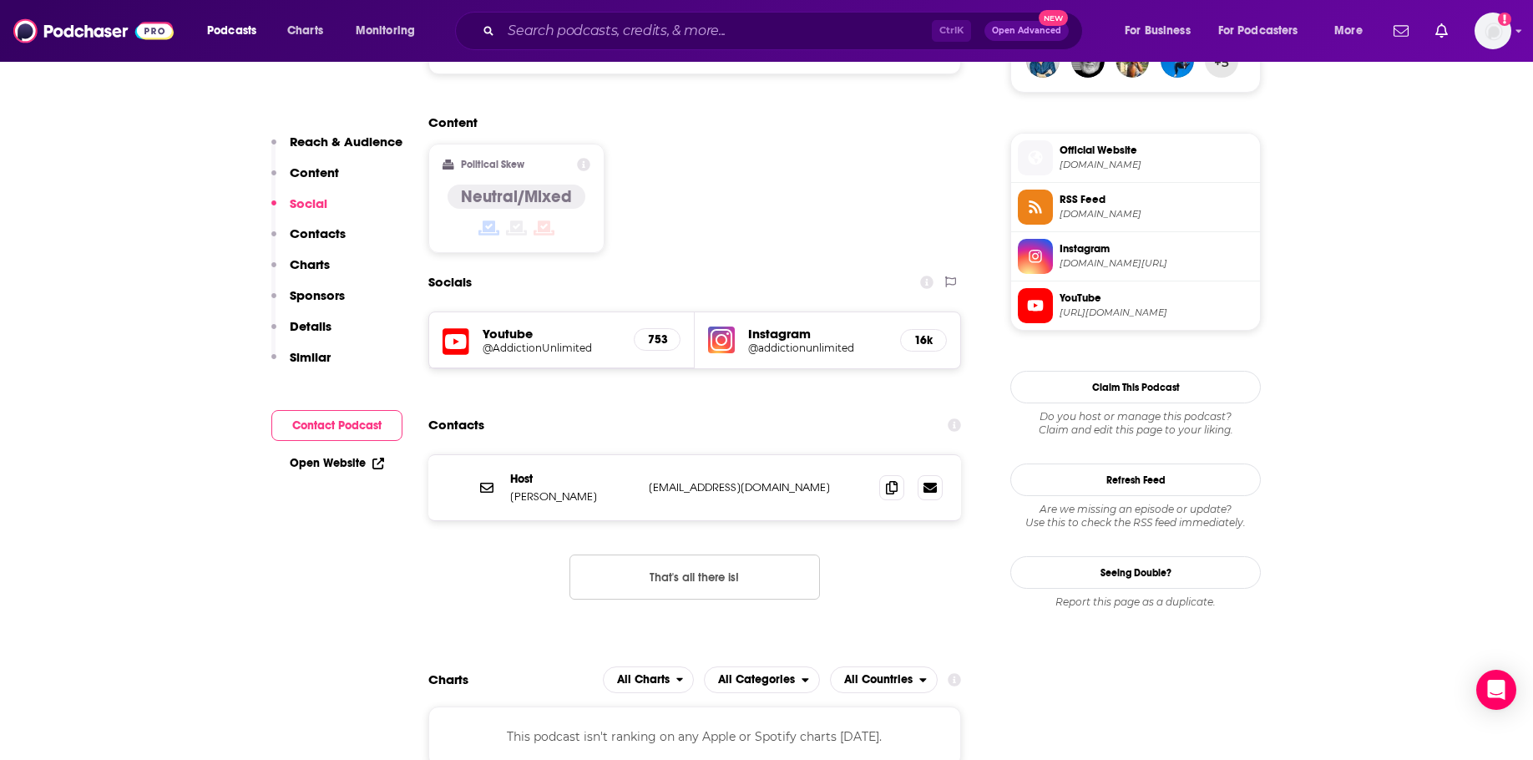
scroll to position [1336, 0]
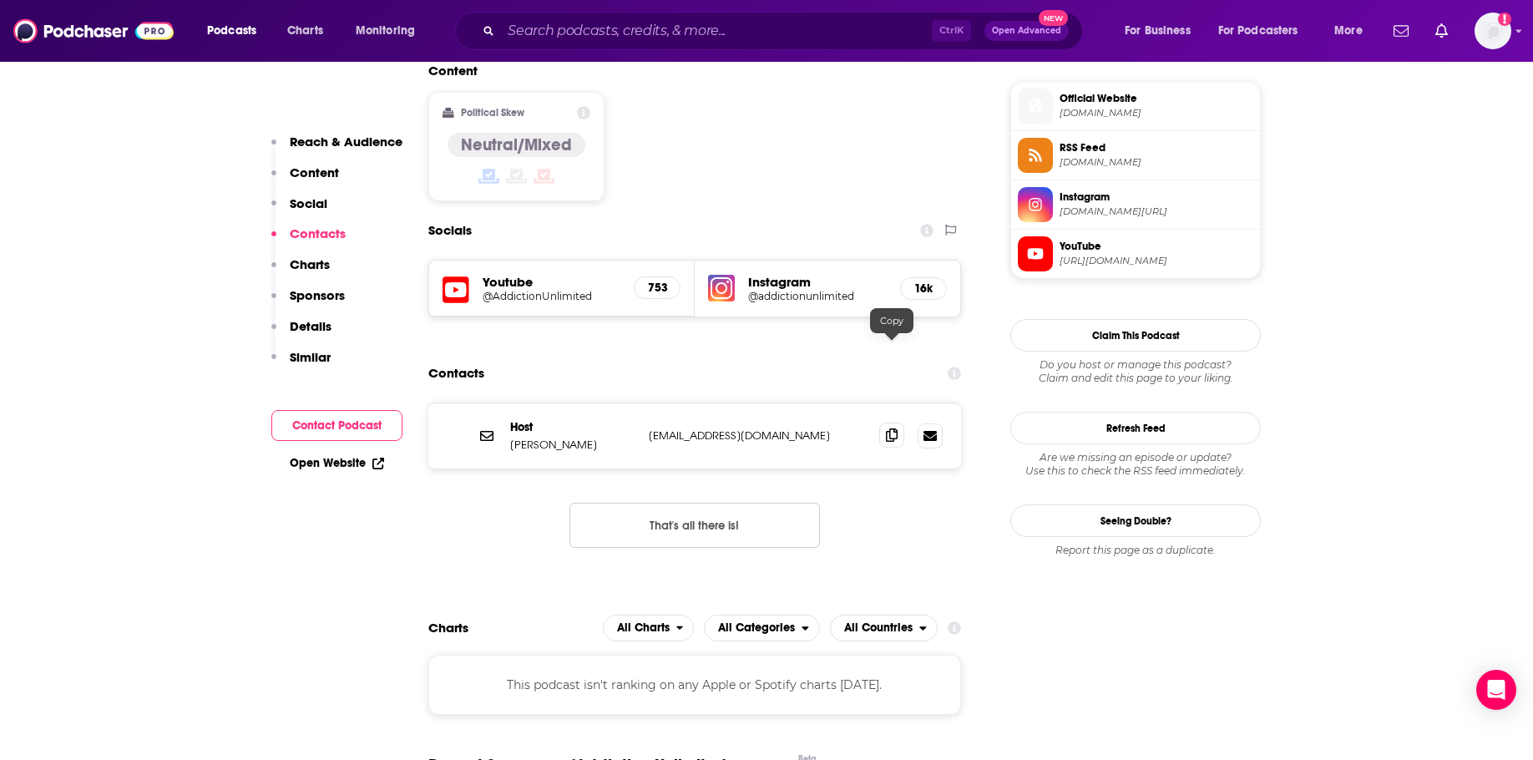
click at [891, 428] on icon at bounding box center [892, 434] width 12 height 13
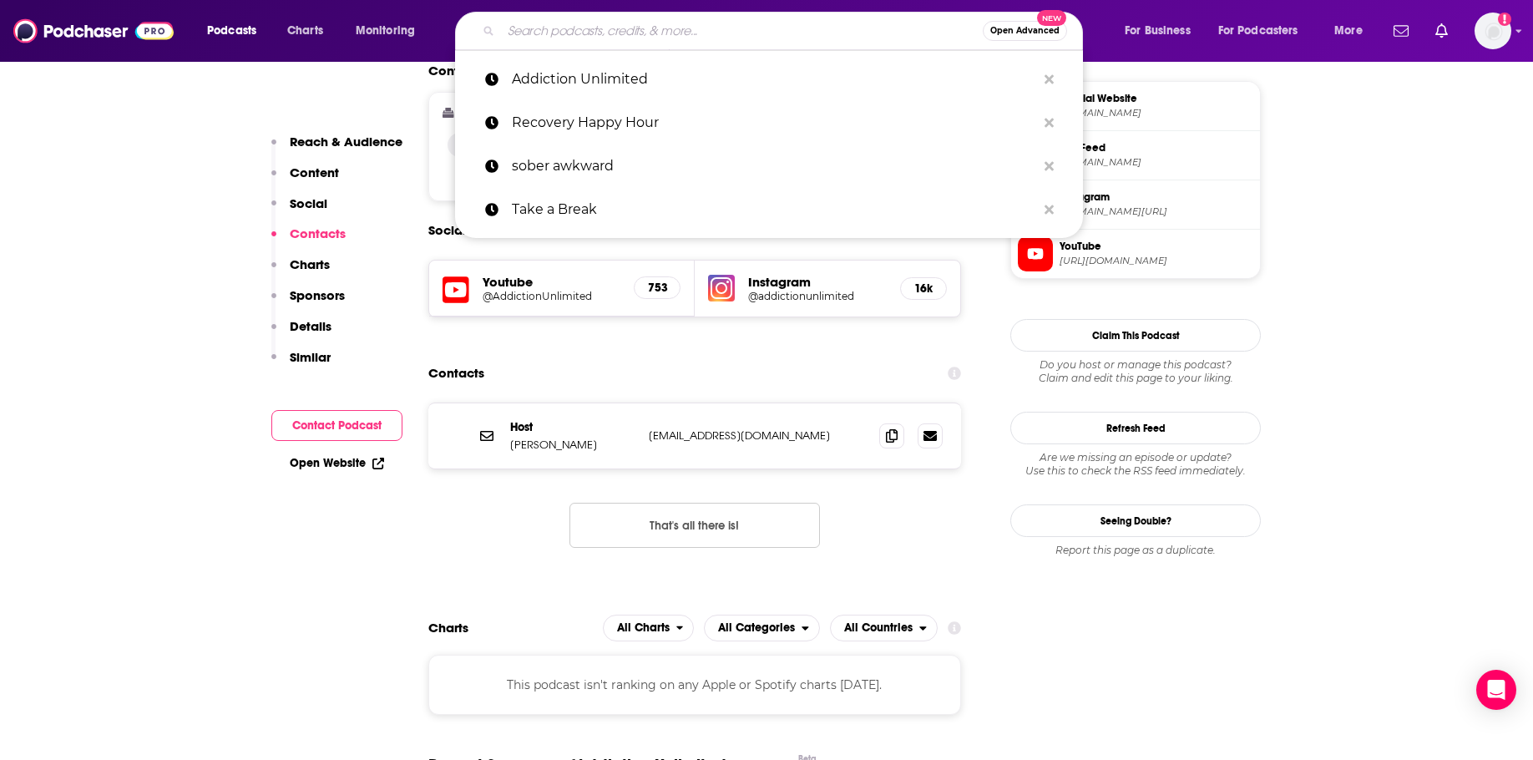
click at [615, 29] on input "Search podcasts, credits, & more..." at bounding box center [742, 31] width 482 height 27
paste input "Dopey"
type input "Dopey"
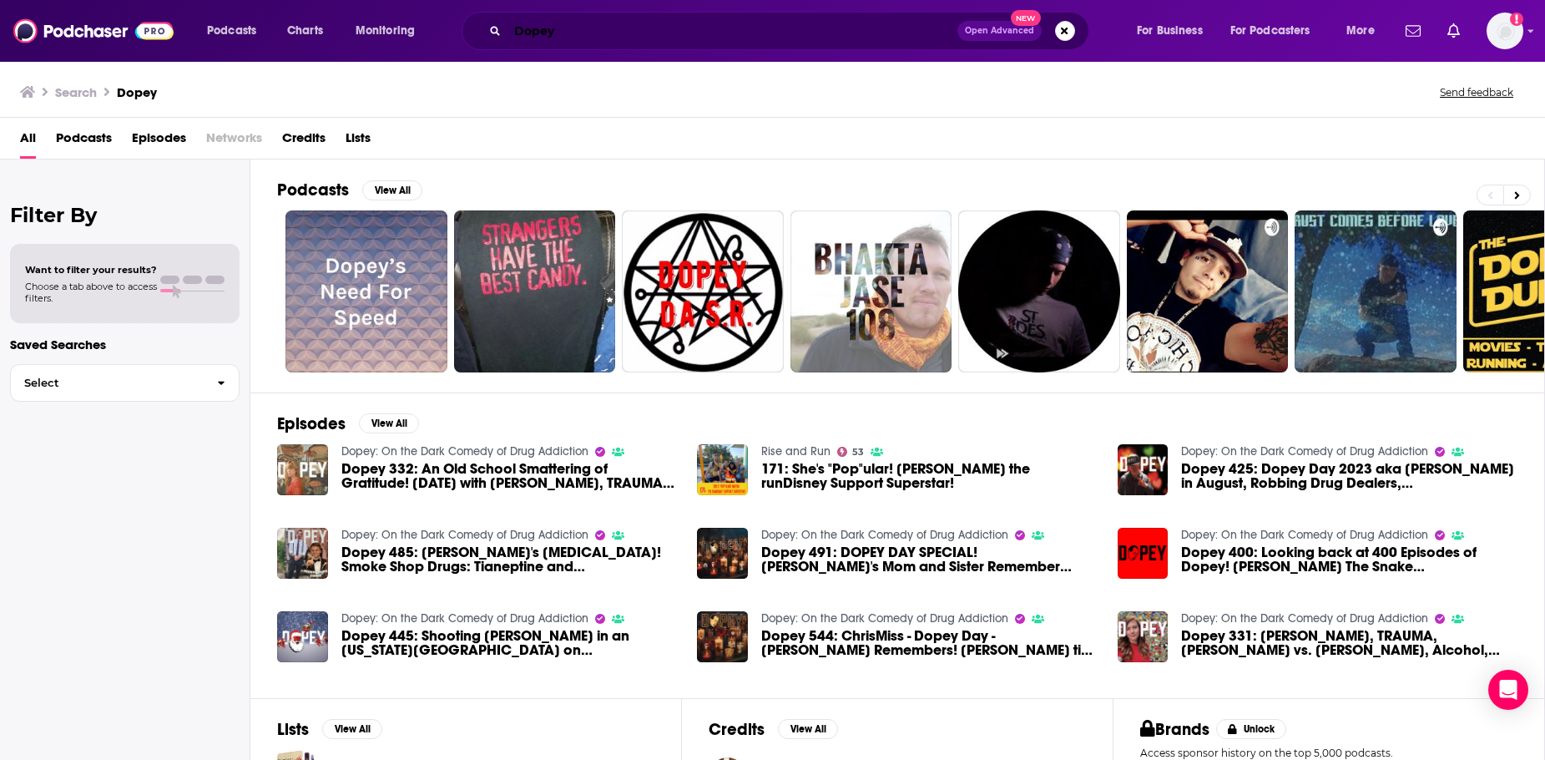
click at [716, 42] on input "Dopey" at bounding box center [733, 31] width 450 height 27
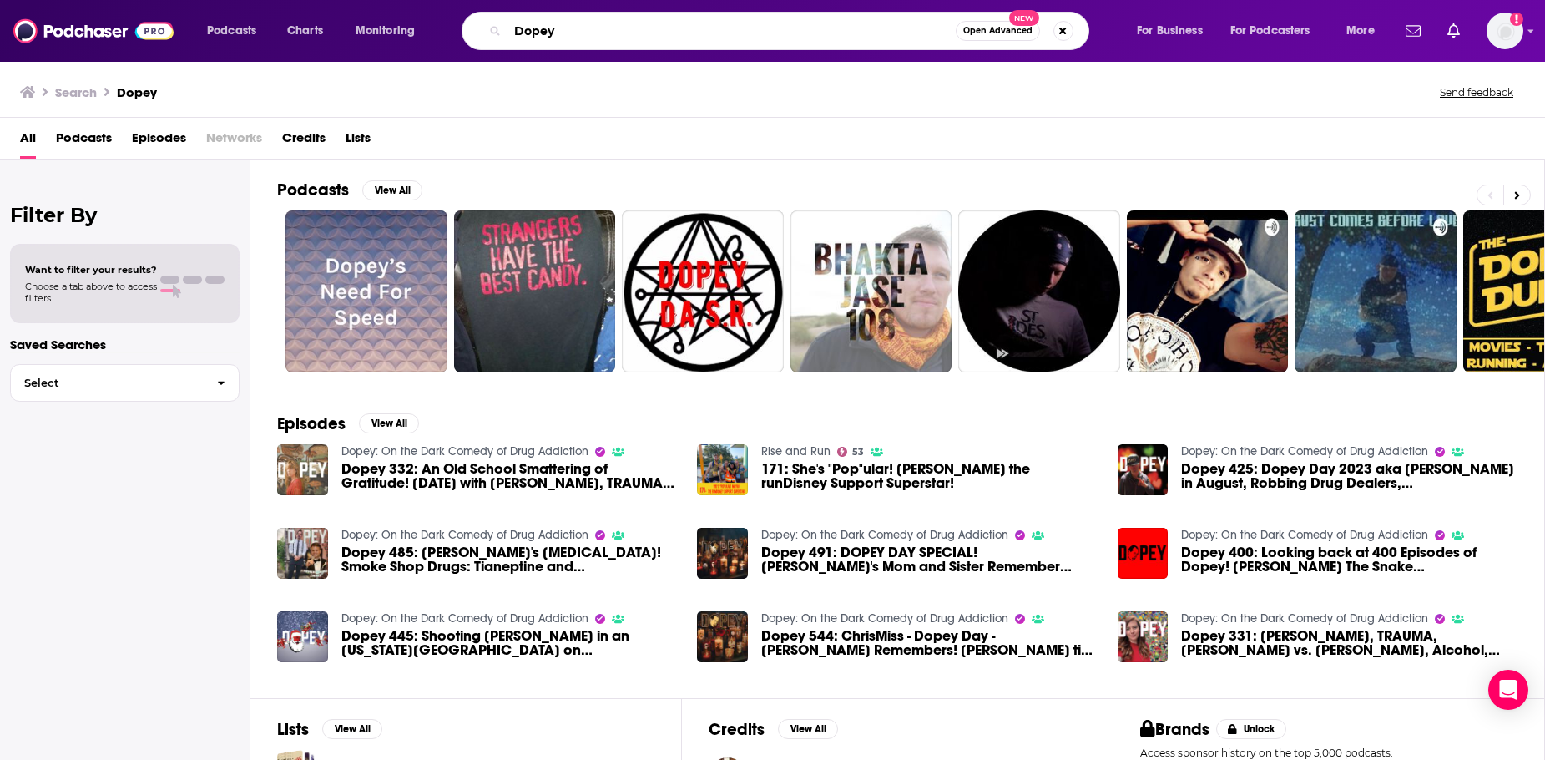
click at [716, 42] on input "Dopey" at bounding box center [732, 31] width 448 height 27
type input "sober guy podcast"
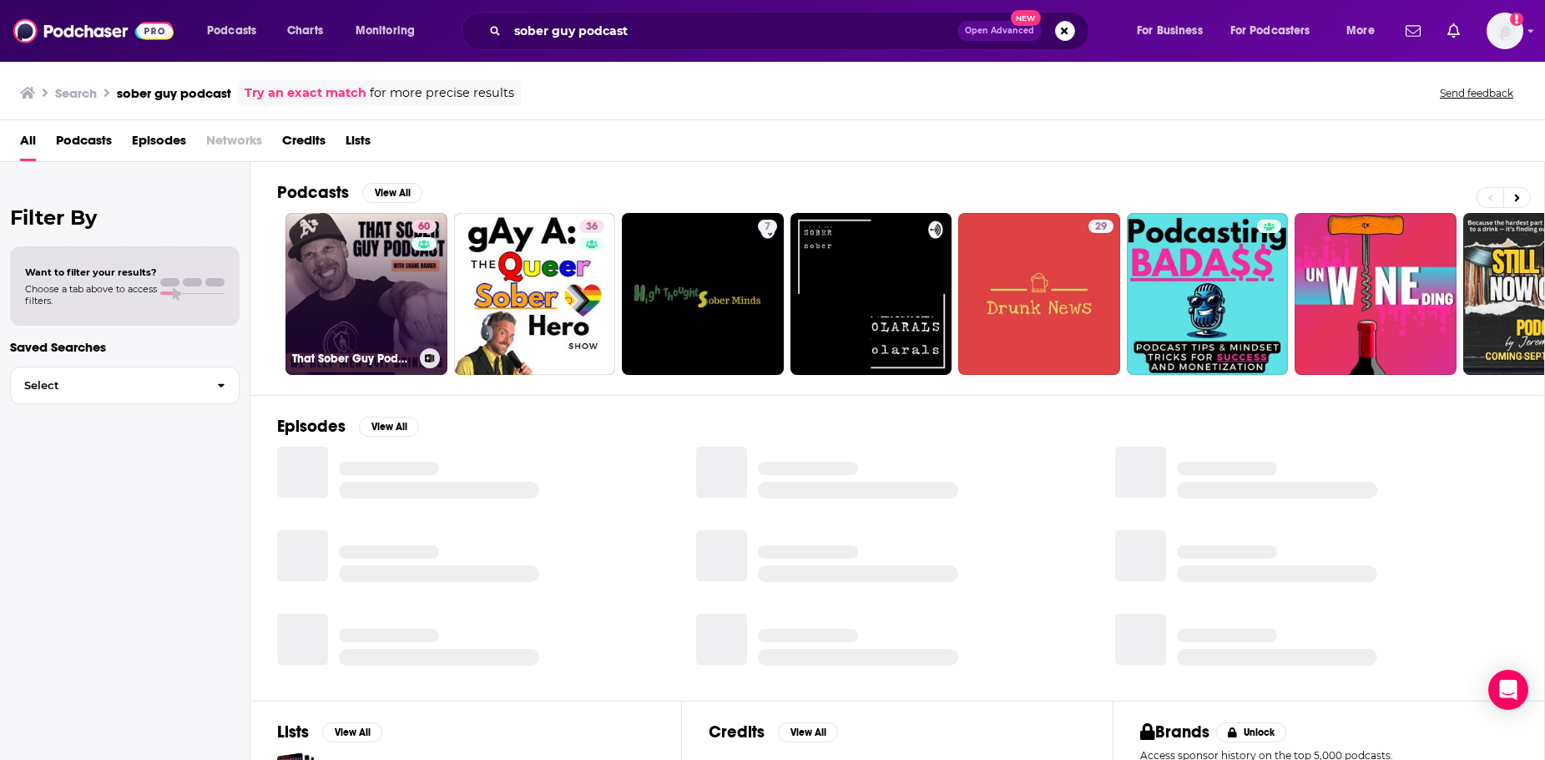
click at [340, 297] on link "60 That Sober Guy Podcast" at bounding box center [367, 294] width 162 height 162
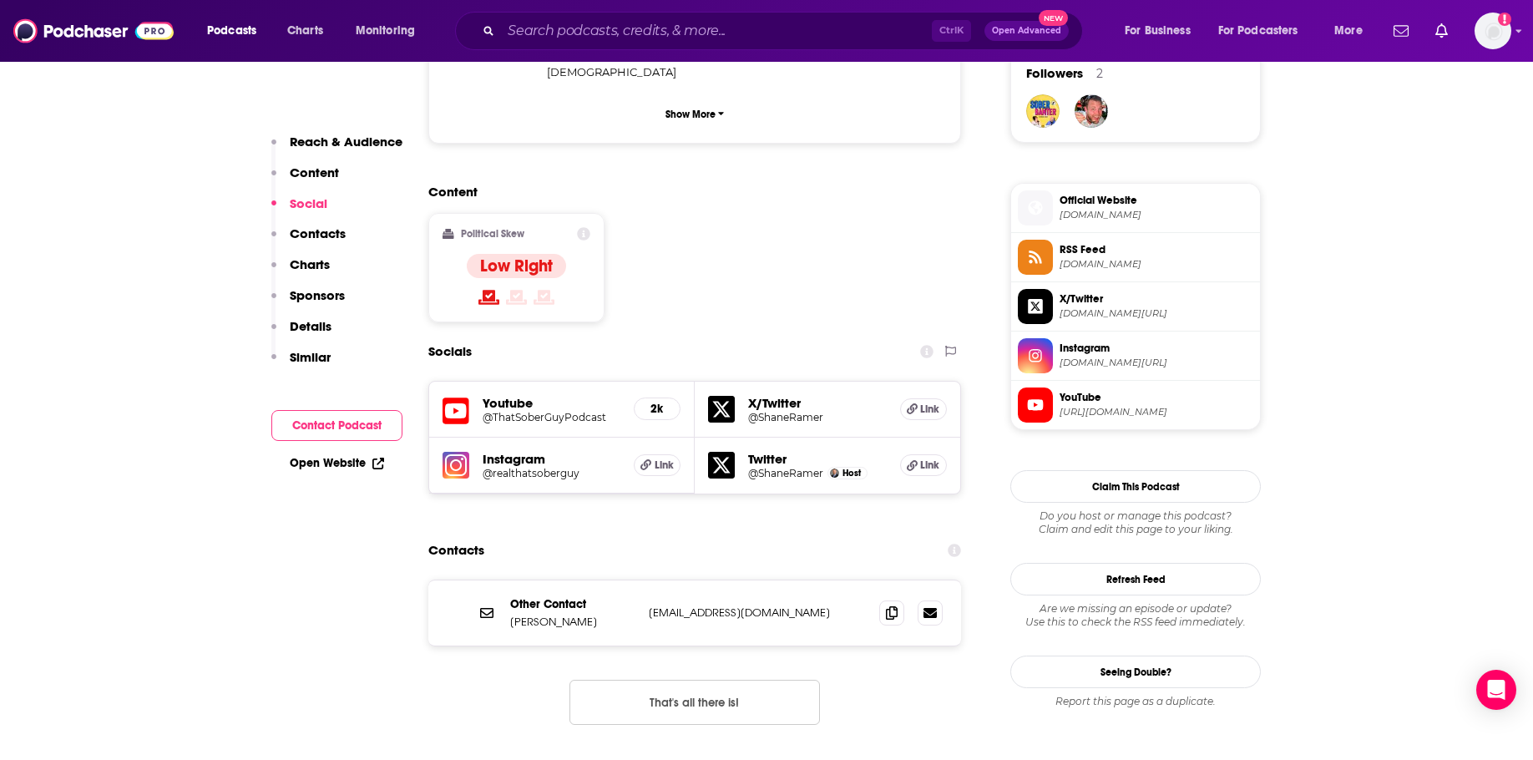
scroll to position [1252, 0]
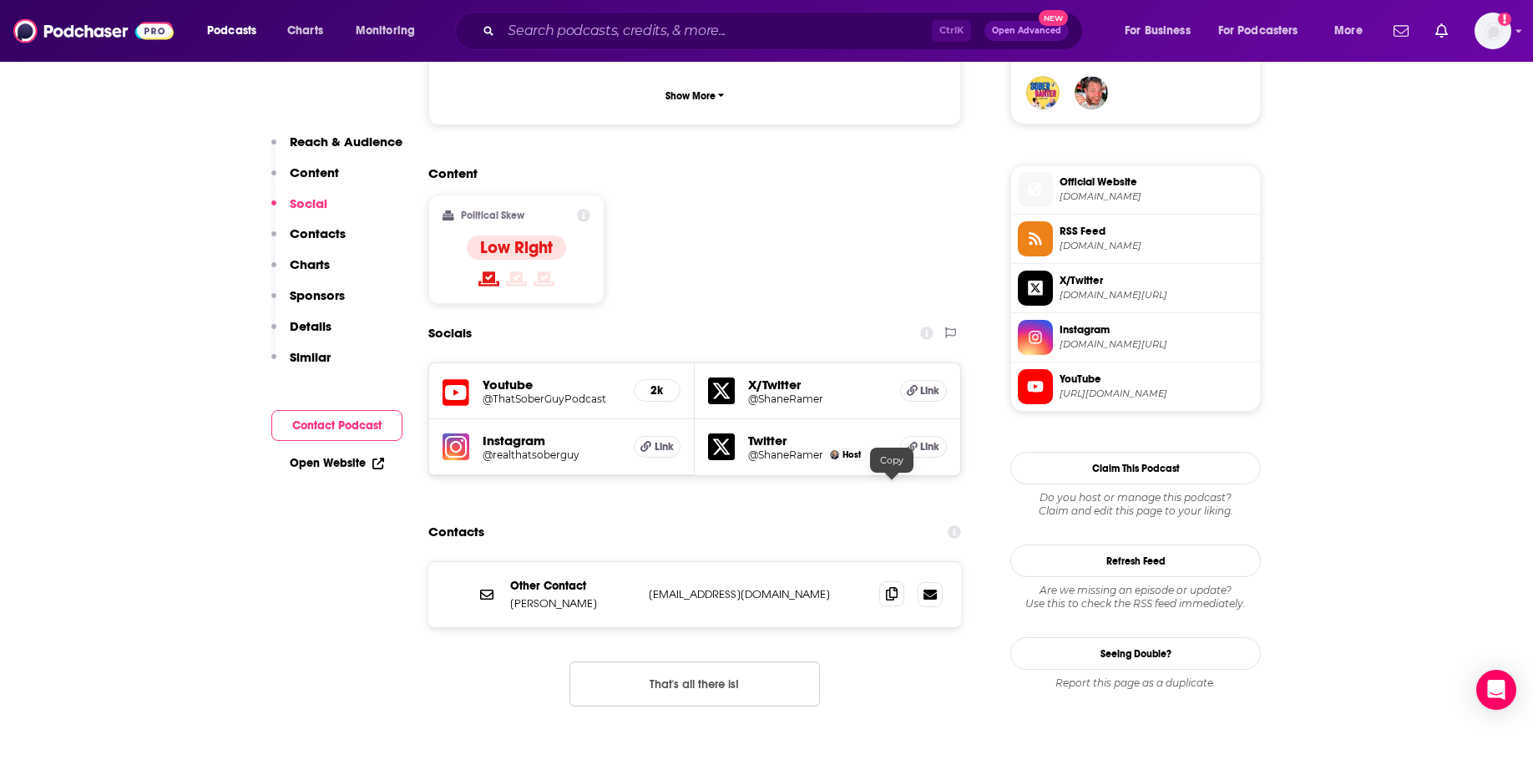
click at [892, 587] on icon at bounding box center [892, 593] width 12 height 13
